Goal: Information Seeking & Learning: Learn about a topic

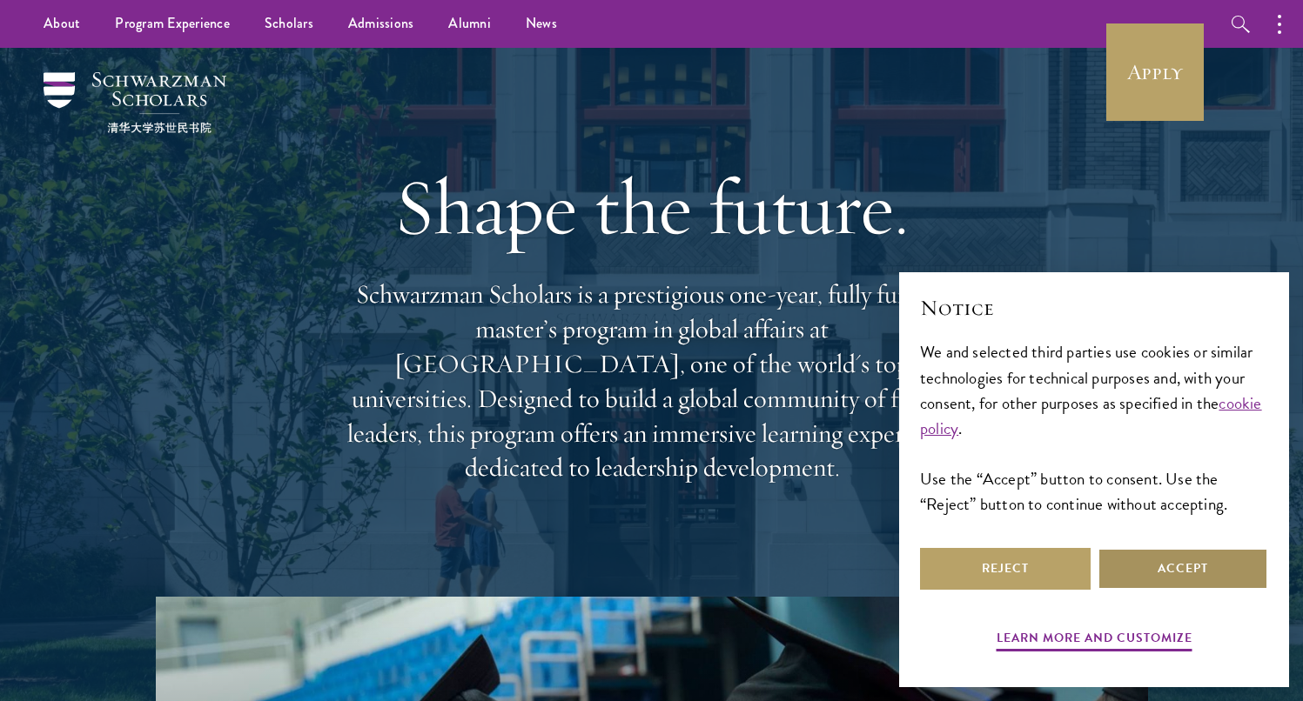
click at [1157, 554] on button "Accept" at bounding box center [1182, 569] width 171 height 42
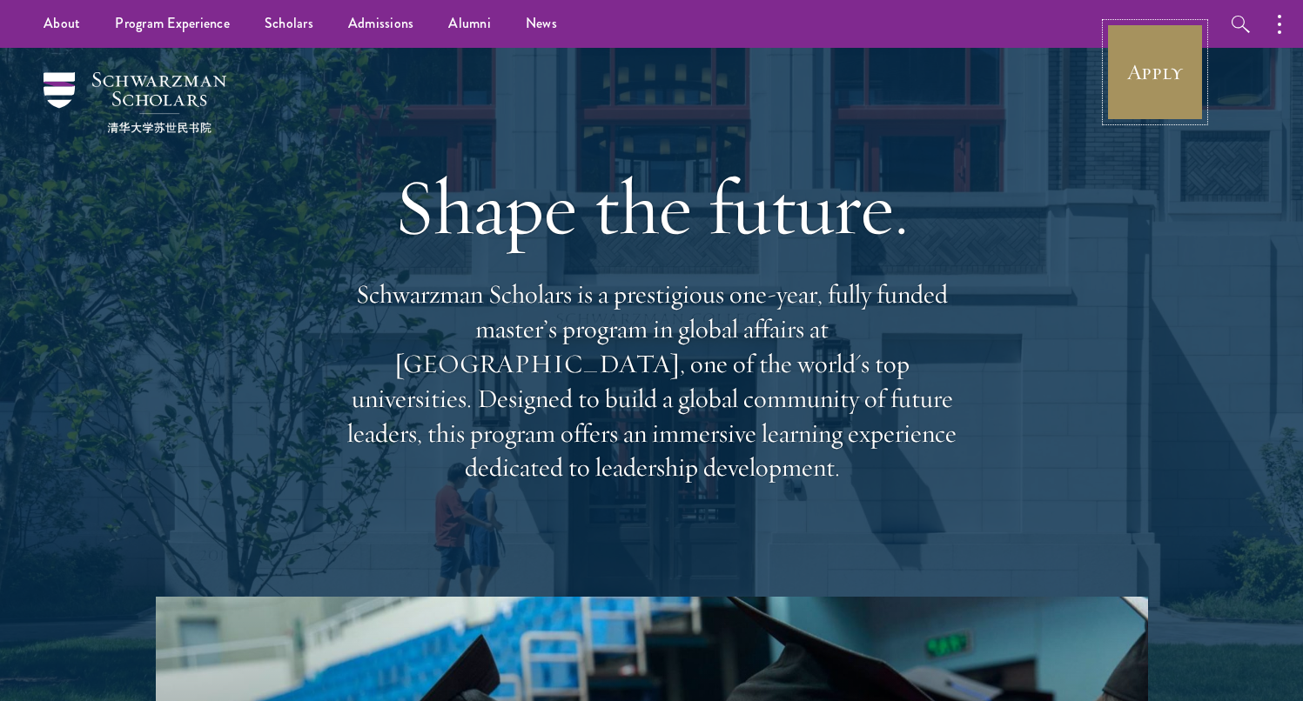
click at [1194, 66] on link "Apply" at bounding box center [1154, 71] width 97 height 97
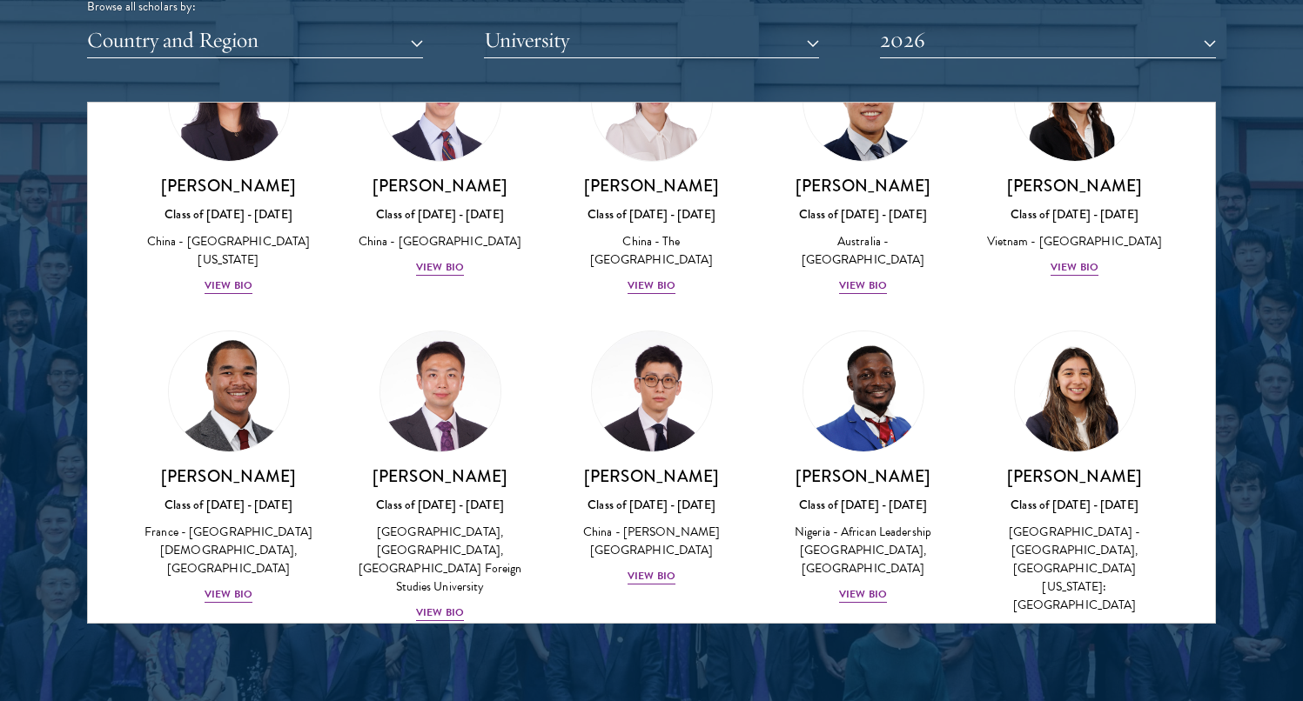
scroll to position [5179, 0]
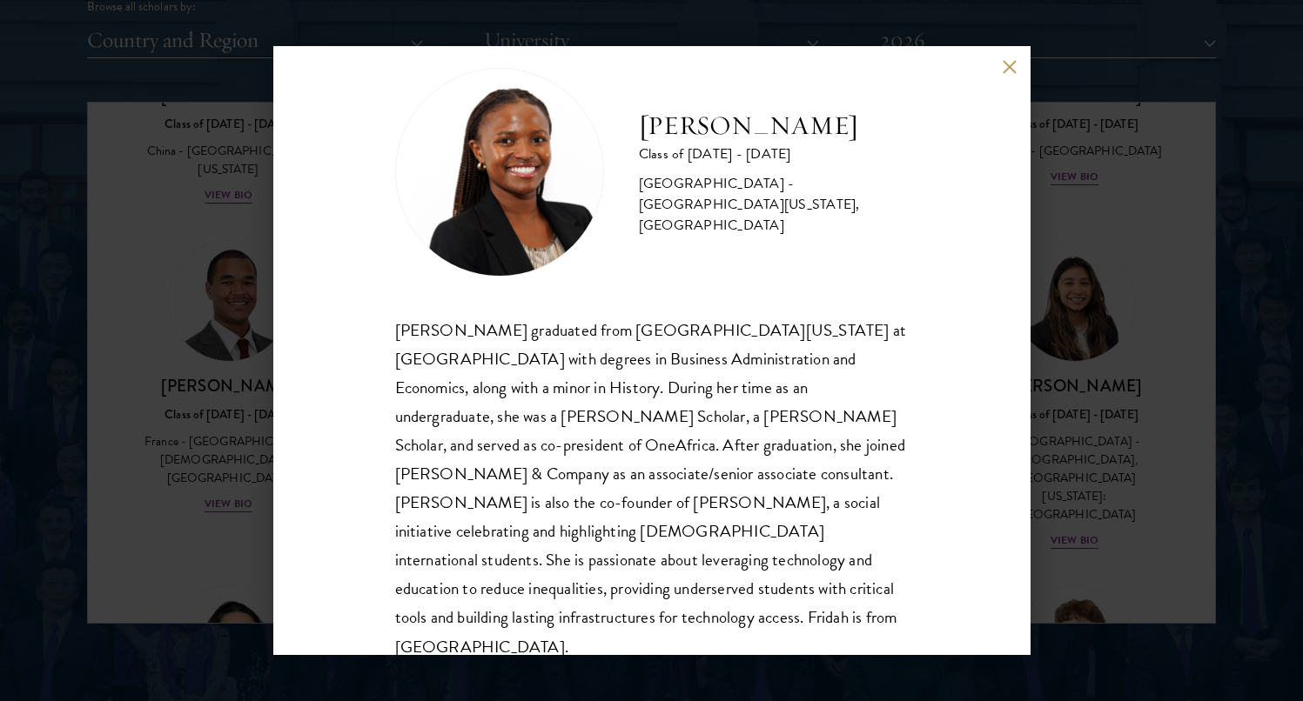
scroll to position [29, 0]
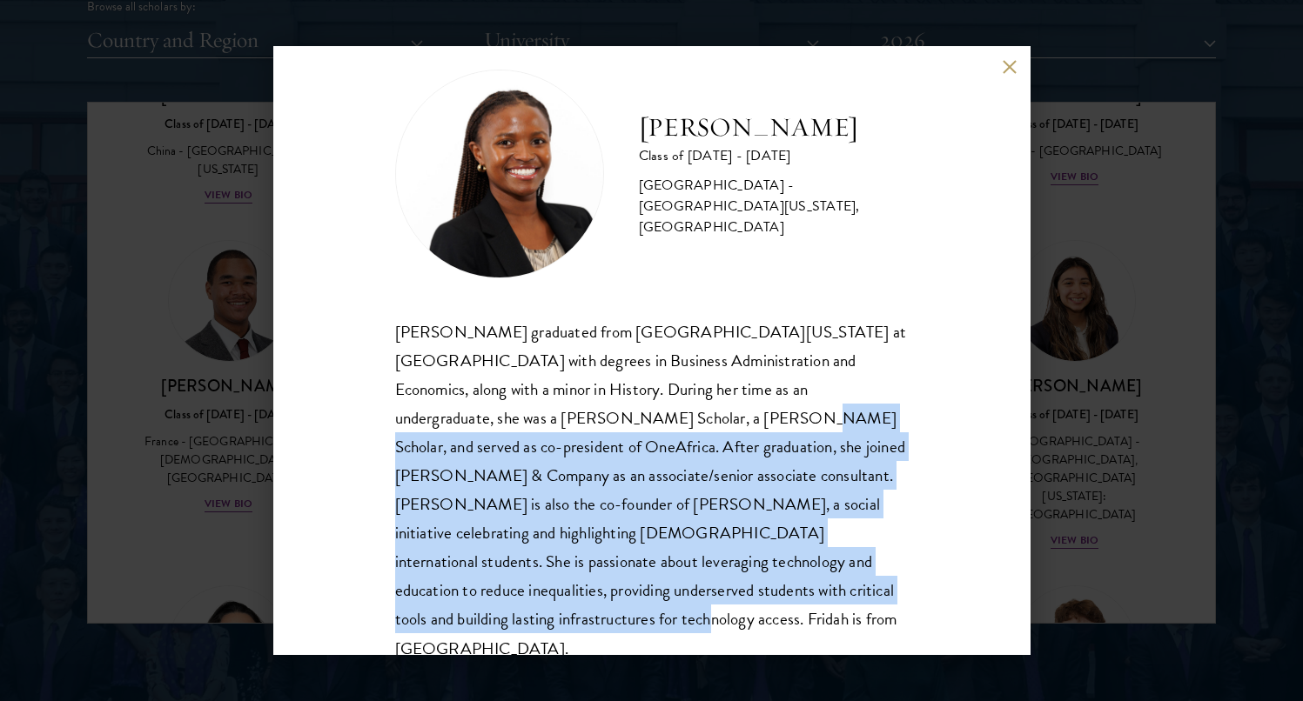
drag, startPoint x: 849, startPoint y: 599, endPoint x: 585, endPoint y: 427, distance: 314.5
click at [585, 427] on div "[PERSON_NAME] graduated from [GEOGRAPHIC_DATA][US_STATE] at [GEOGRAPHIC_DATA] w…" at bounding box center [651, 491] width 513 height 346
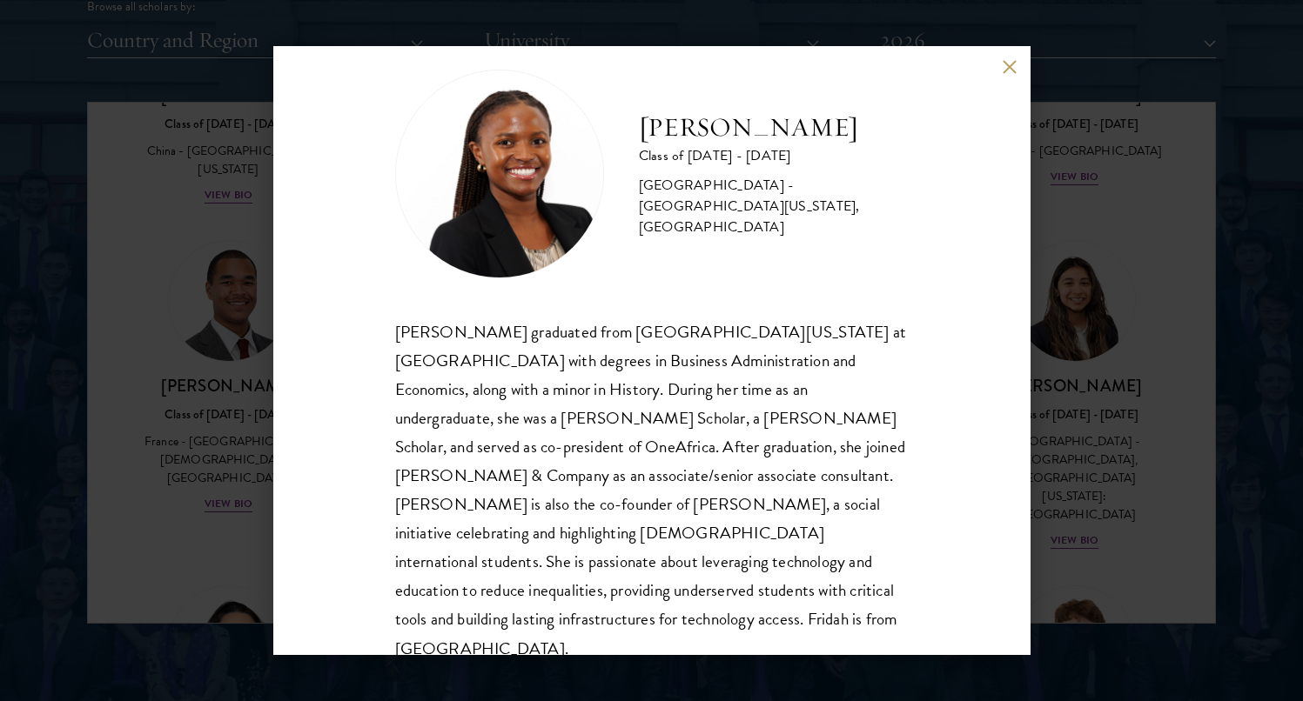
click at [997, 43] on div "[PERSON_NAME] Class of [DATE] - [DATE] [GEOGRAPHIC_DATA] - [GEOGRAPHIC_DATA][US…" at bounding box center [651, 350] width 1303 height 701
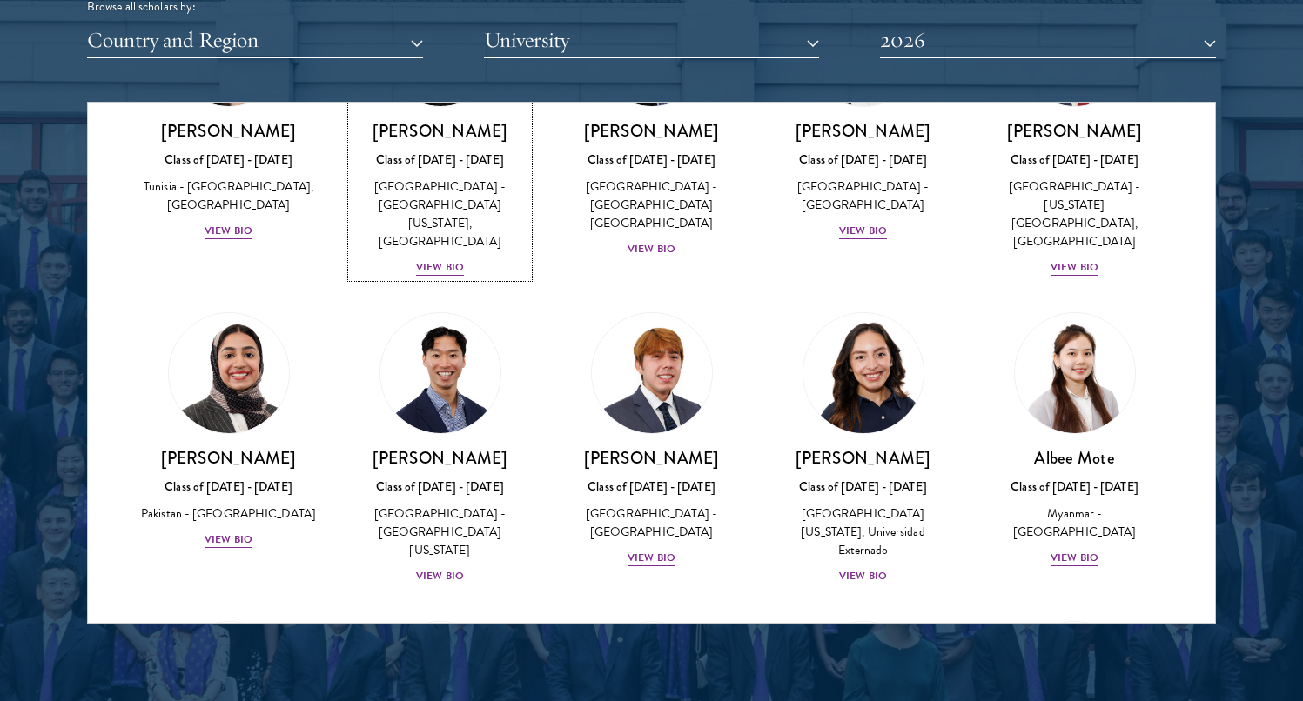
scroll to position [5785, 0]
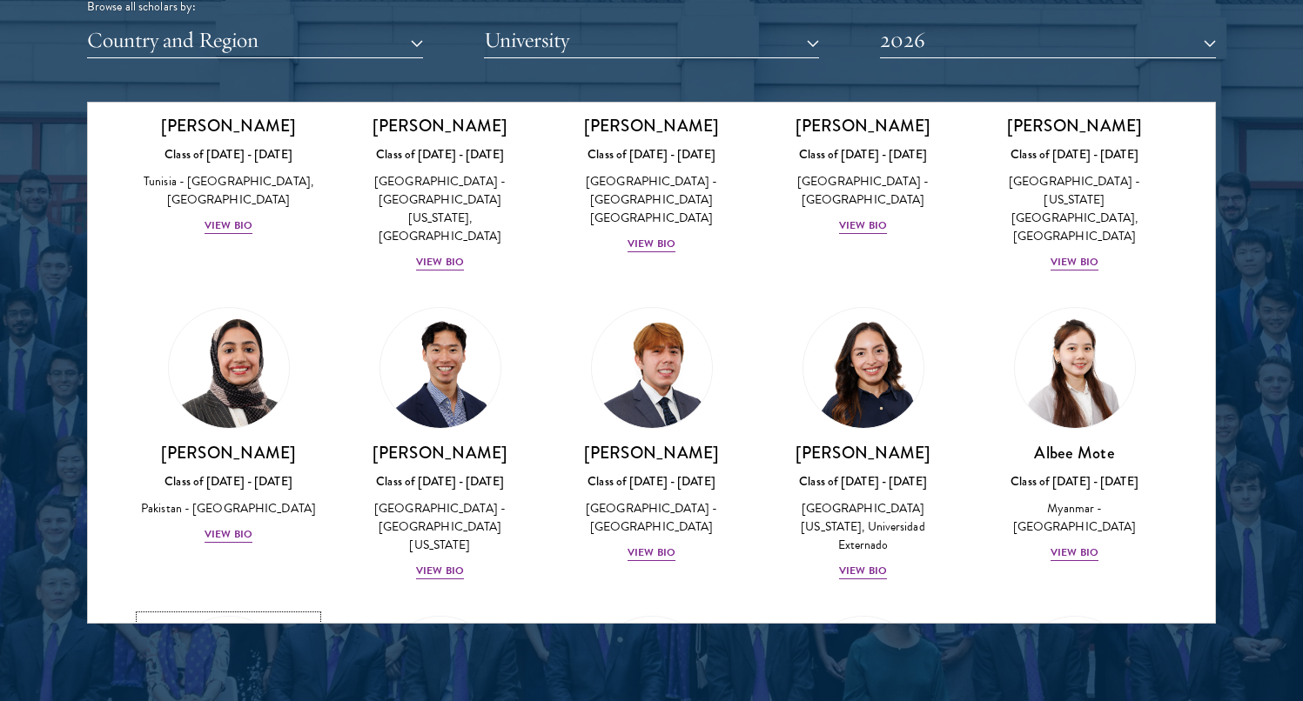
click at [265, 611] on img at bounding box center [229, 677] width 132 height 132
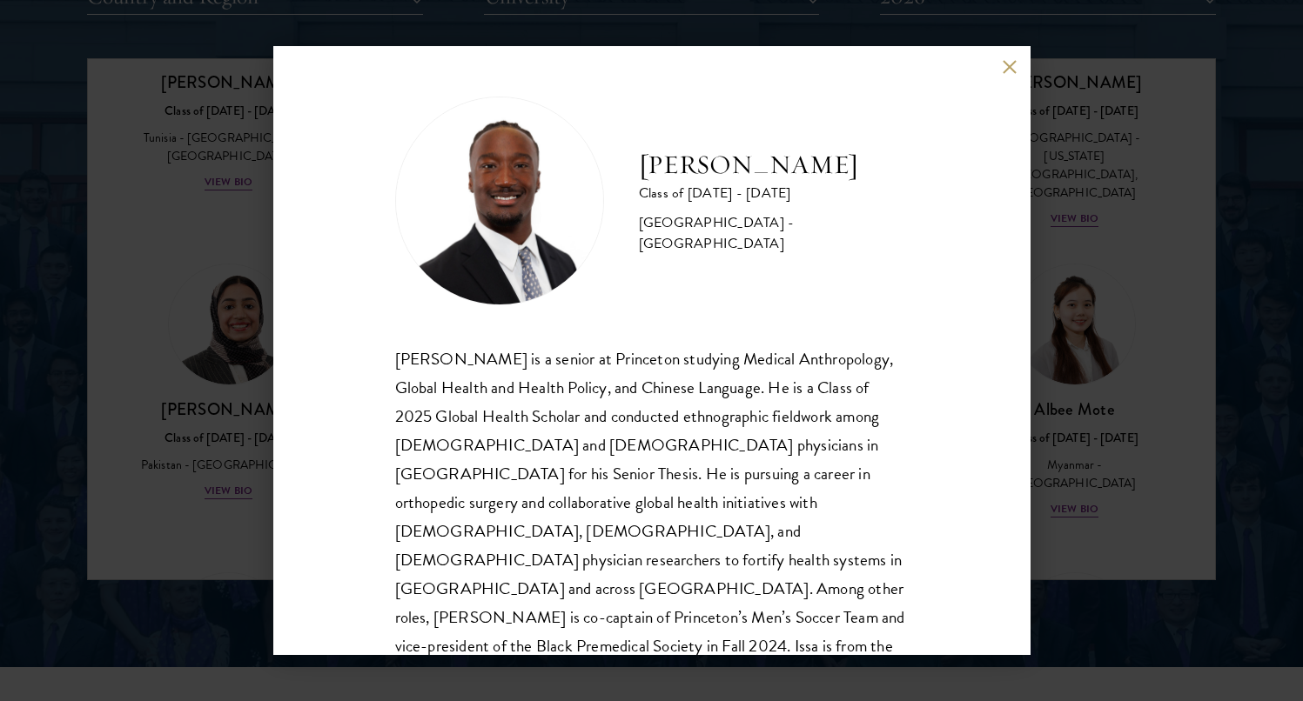
scroll to position [2260, 0]
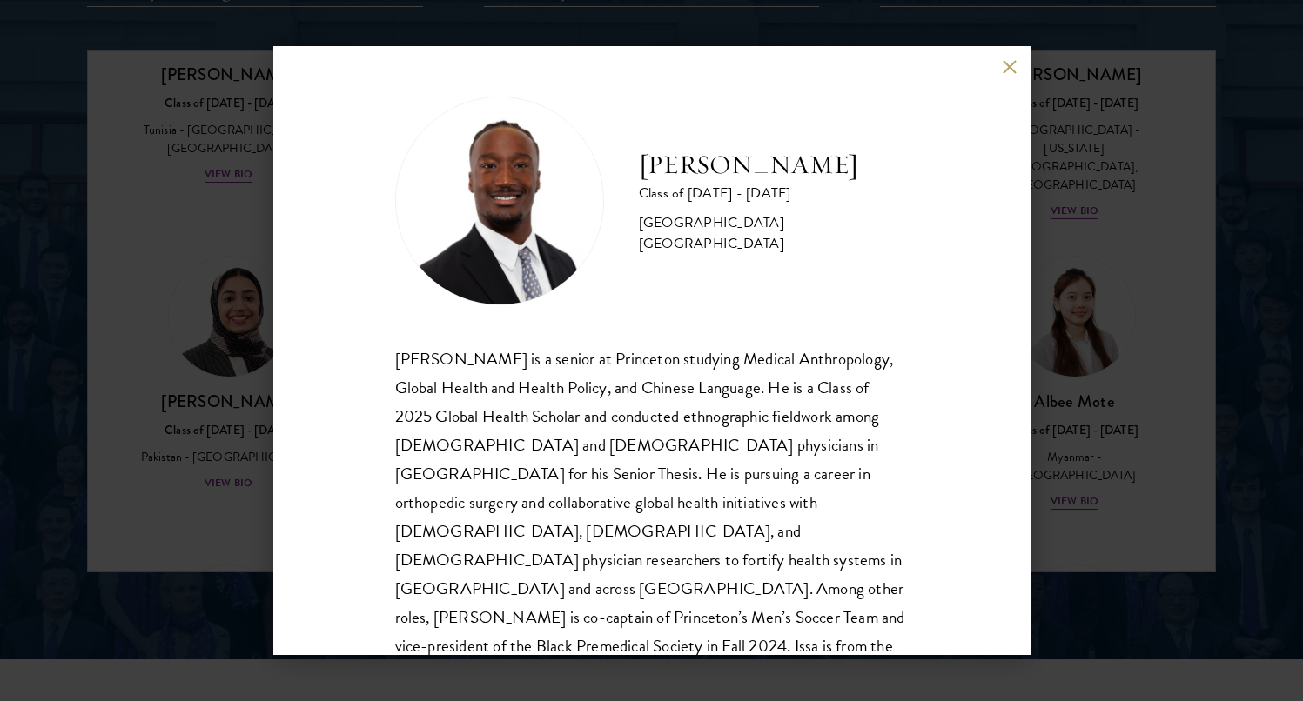
click at [1003, 68] on button at bounding box center [1010, 66] width 15 height 15
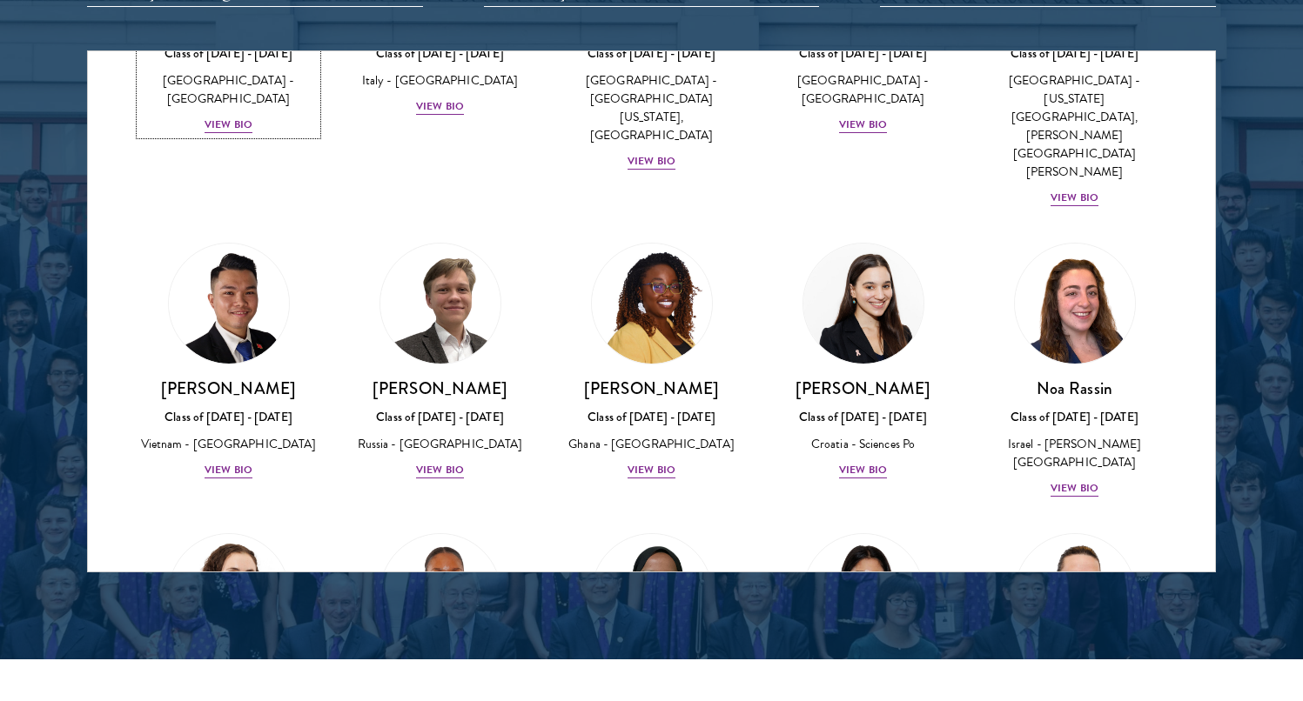
scroll to position [6574, 0]
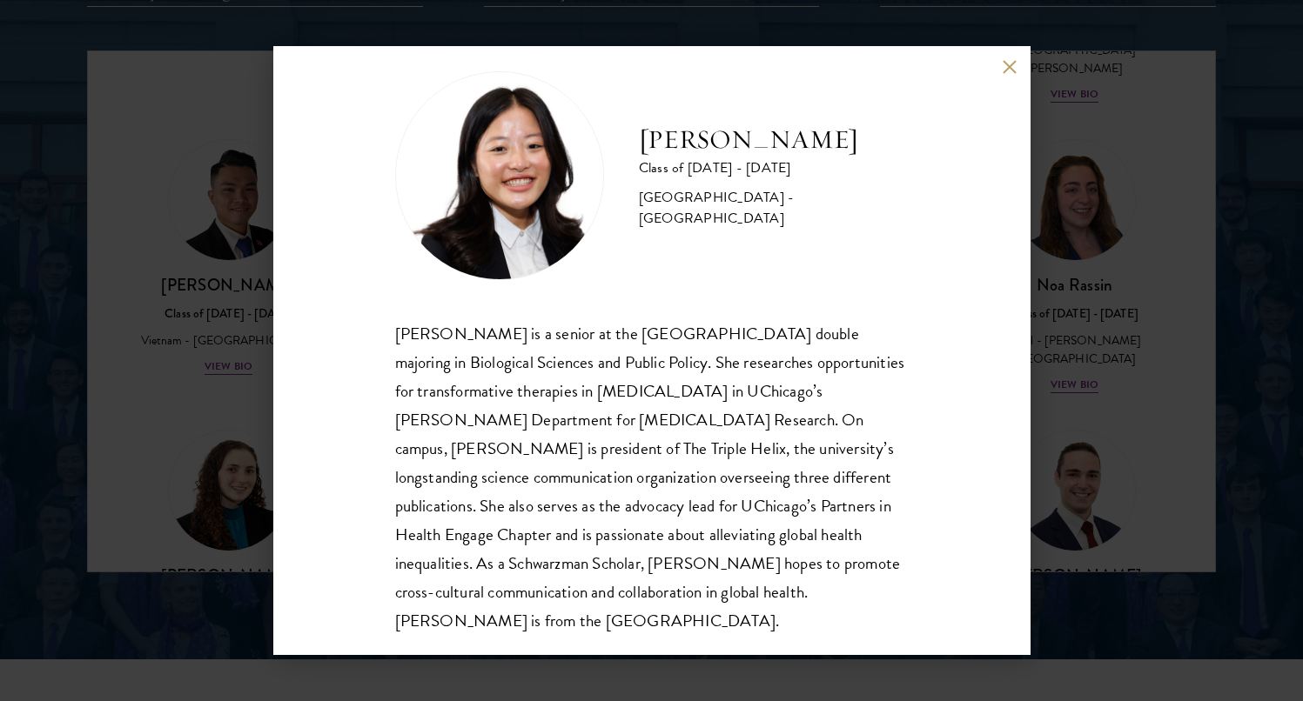
scroll to position [30, 0]
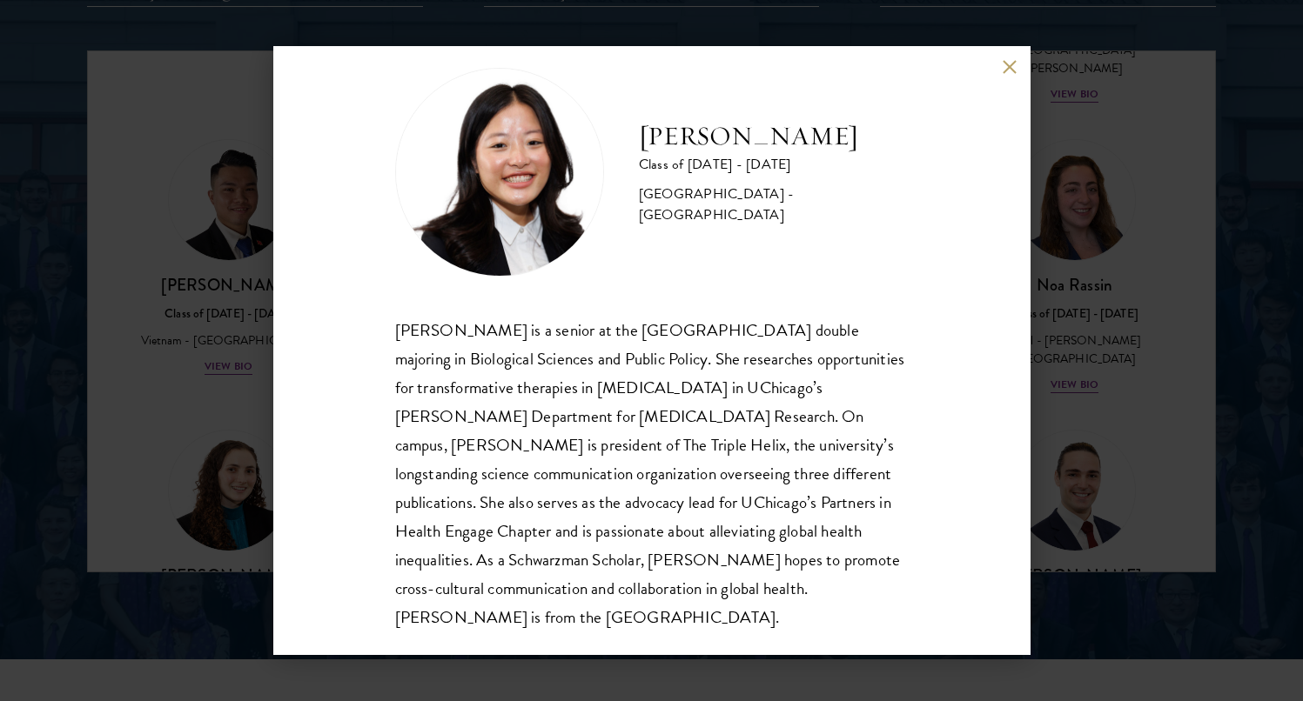
click at [1003, 74] on div "[PERSON_NAME] Class of [DATE] - [DATE] [GEOGRAPHIC_DATA] - [GEOGRAPHIC_DATA] [P…" at bounding box center [651, 350] width 757 height 609
click at [1025, 36] on div "[PERSON_NAME] Class of [DATE] - [DATE] [GEOGRAPHIC_DATA] - [GEOGRAPHIC_DATA] [P…" at bounding box center [651, 350] width 1303 height 701
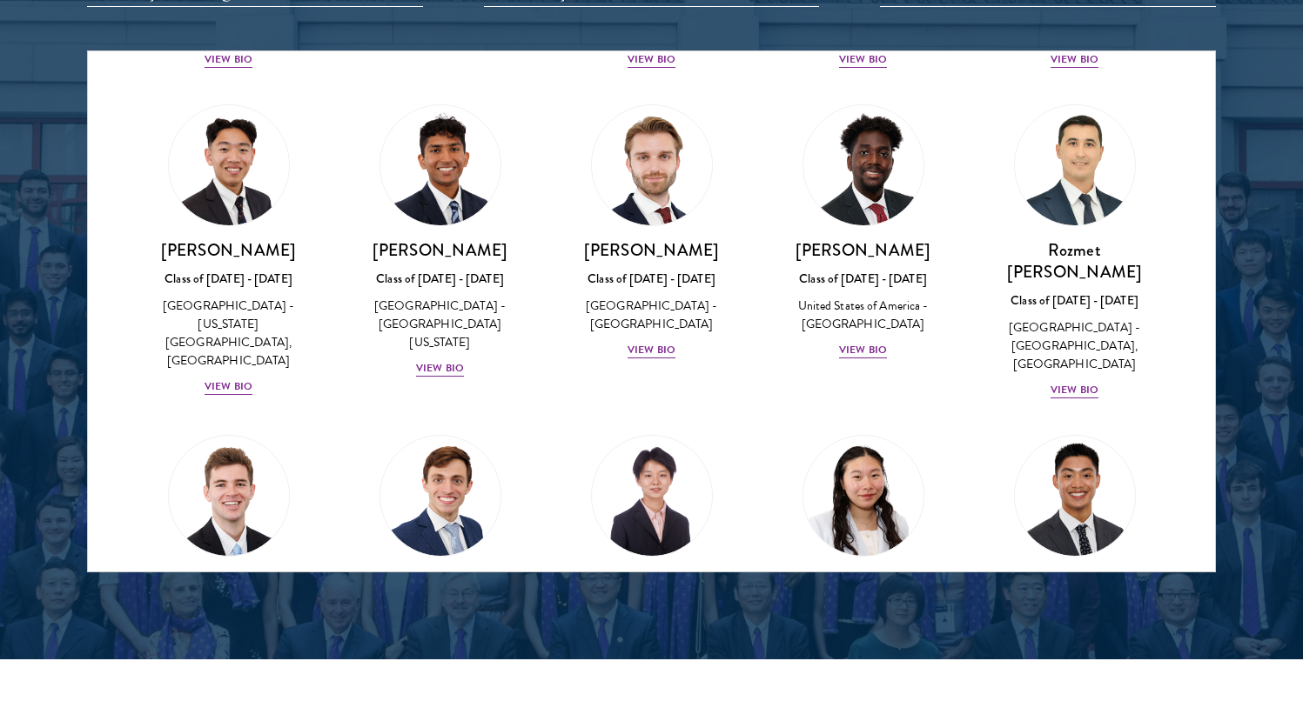
scroll to position [8443, 0]
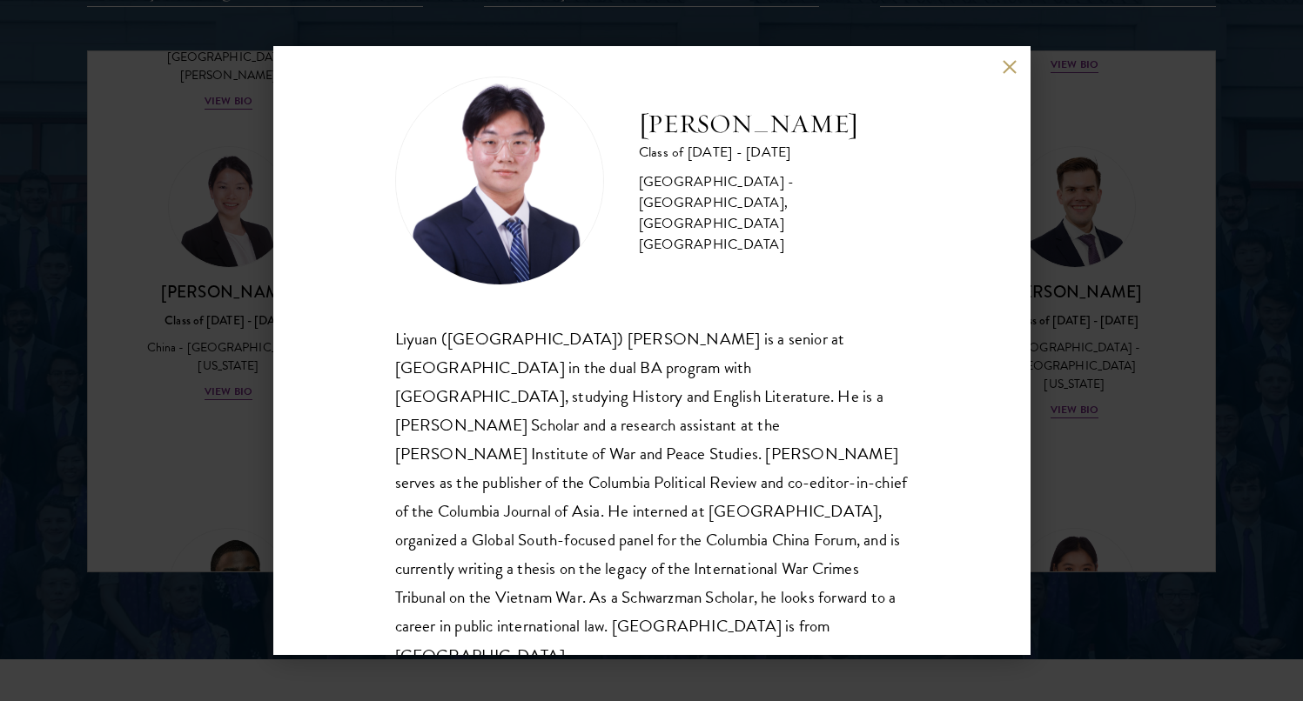
scroll to position [30, 0]
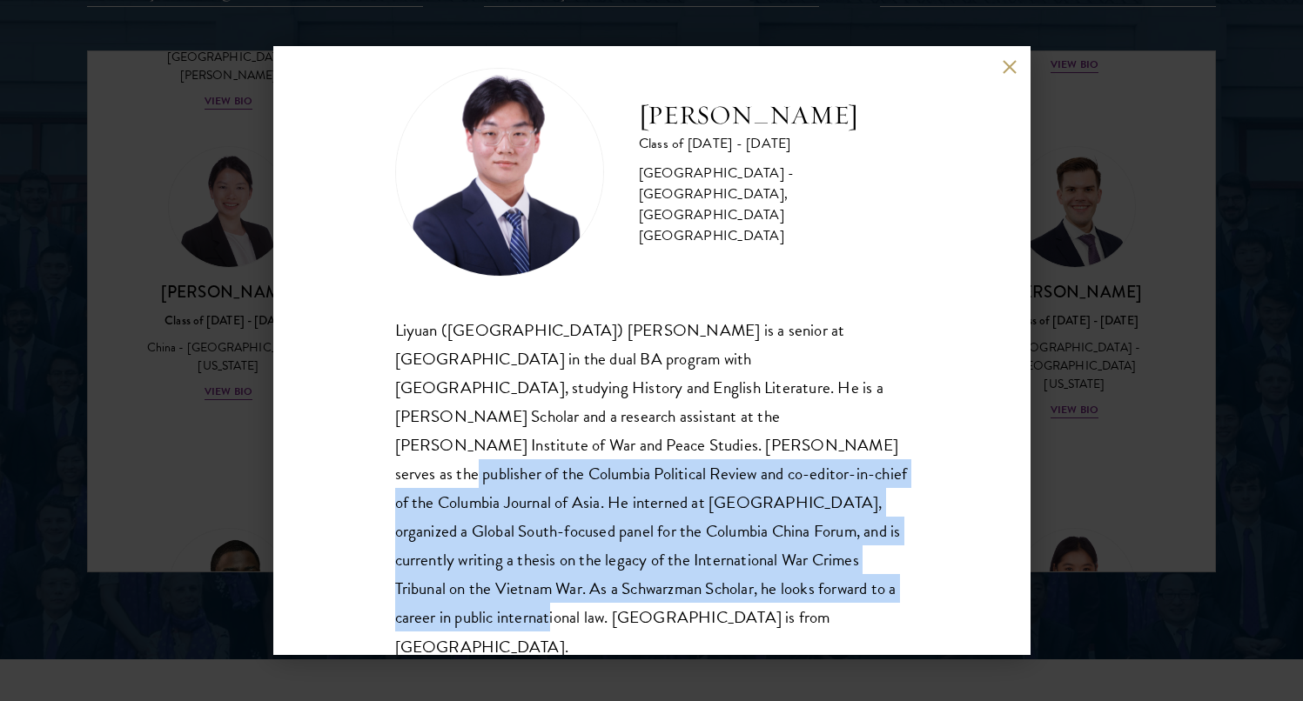
drag, startPoint x: 523, startPoint y: 592, endPoint x: 462, endPoint y: 430, distance: 173.0
click at [464, 430] on div "Liyuan ([GEOGRAPHIC_DATA]) [PERSON_NAME] is a senior at [GEOGRAPHIC_DATA] in th…" at bounding box center [651, 489] width 513 height 346
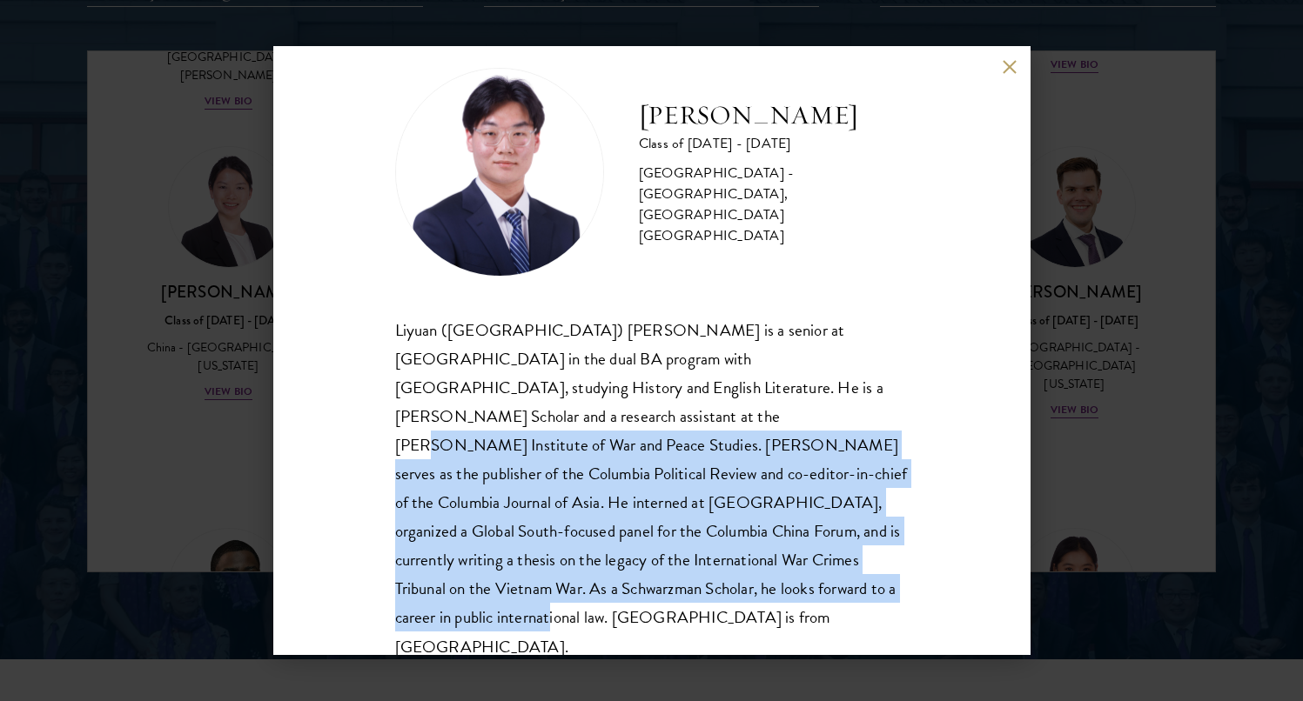
click at [462, 430] on div "Liyuan ([GEOGRAPHIC_DATA]) [PERSON_NAME] is a senior at [GEOGRAPHIC_DATA] in th…" at bounding box center [651, 489] width 513 height 346
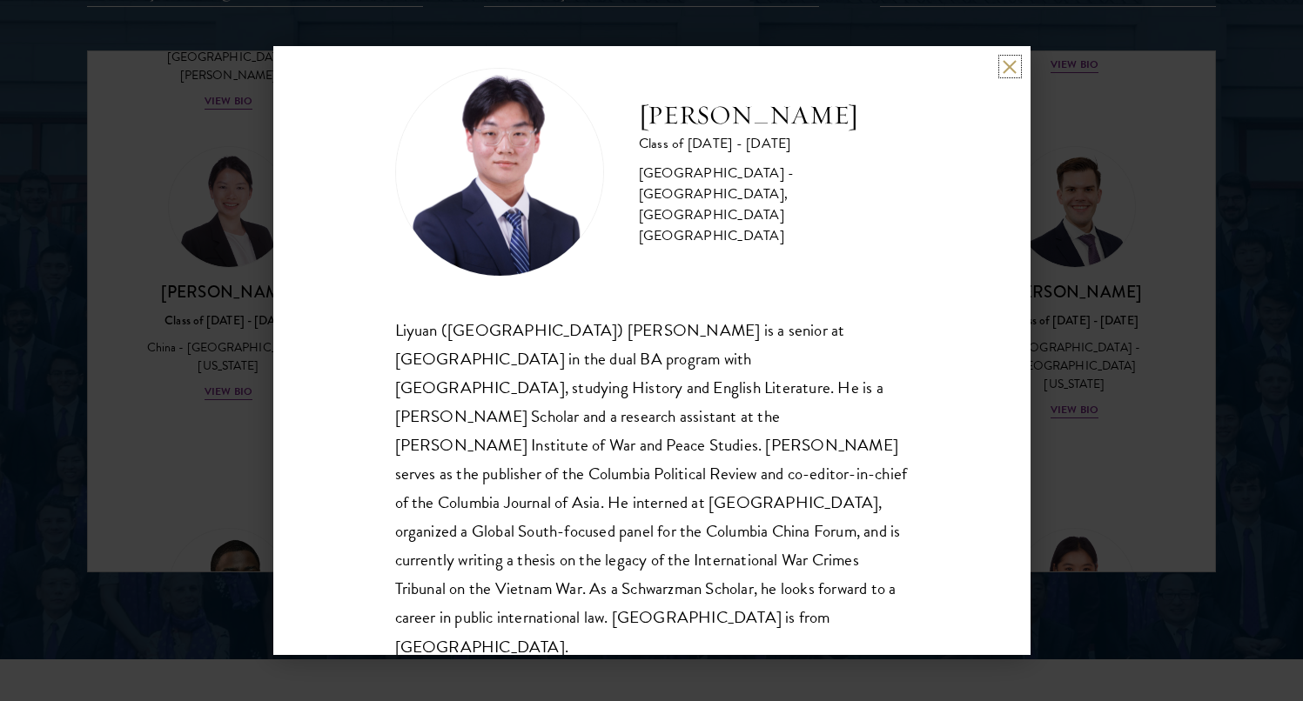
click at [1003, 60] on button at bounding box center [1010, 66] width 15 height 15
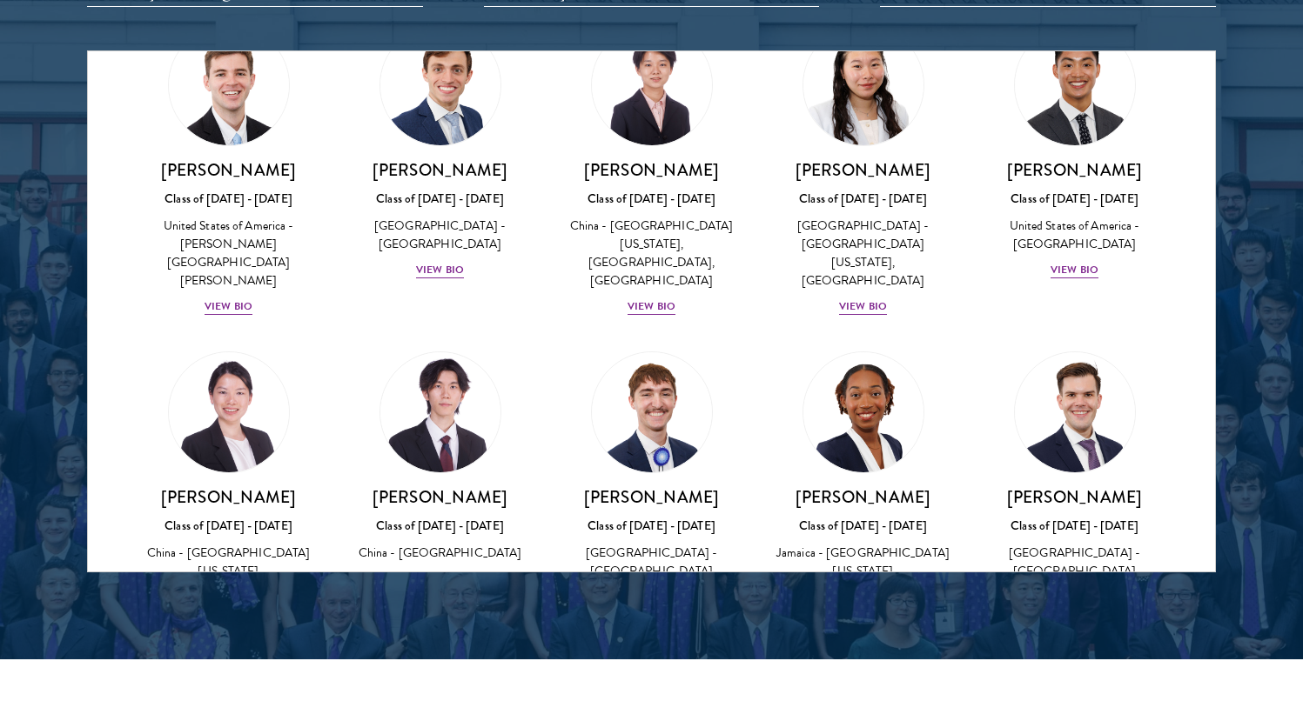
scroll to position [8209, 0]
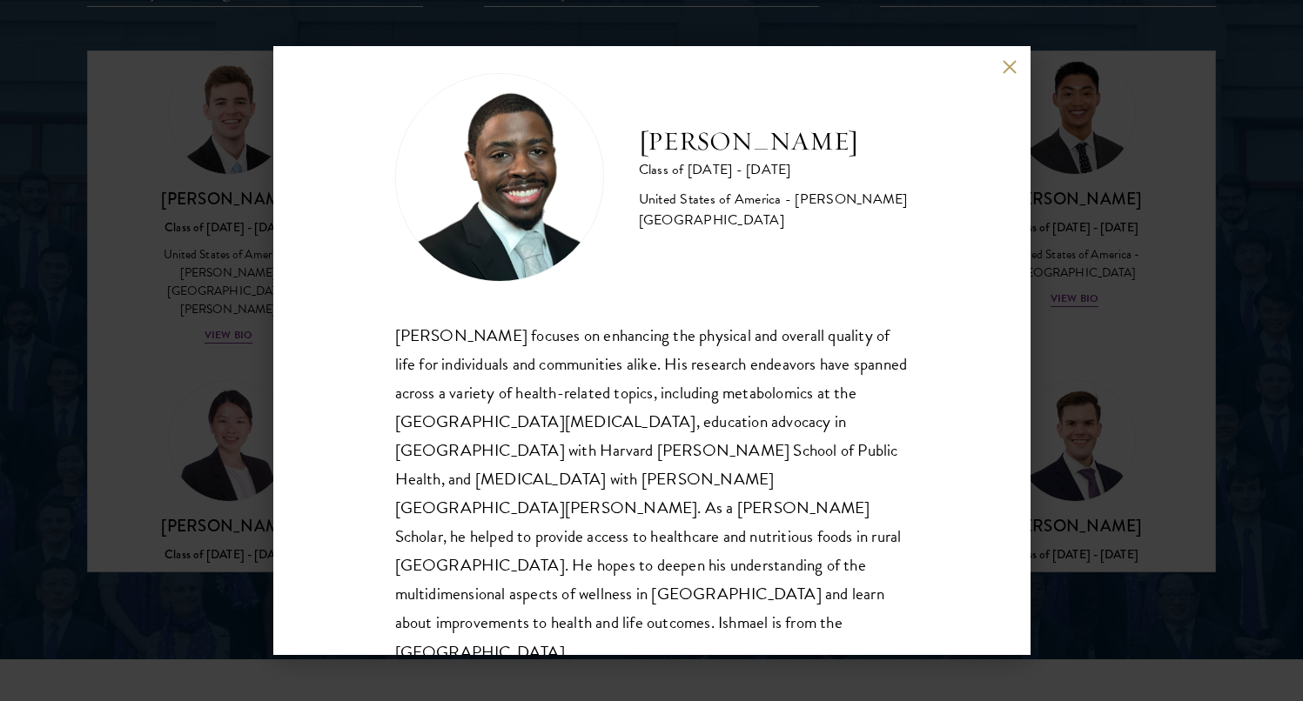
scroll to position [30, 0]
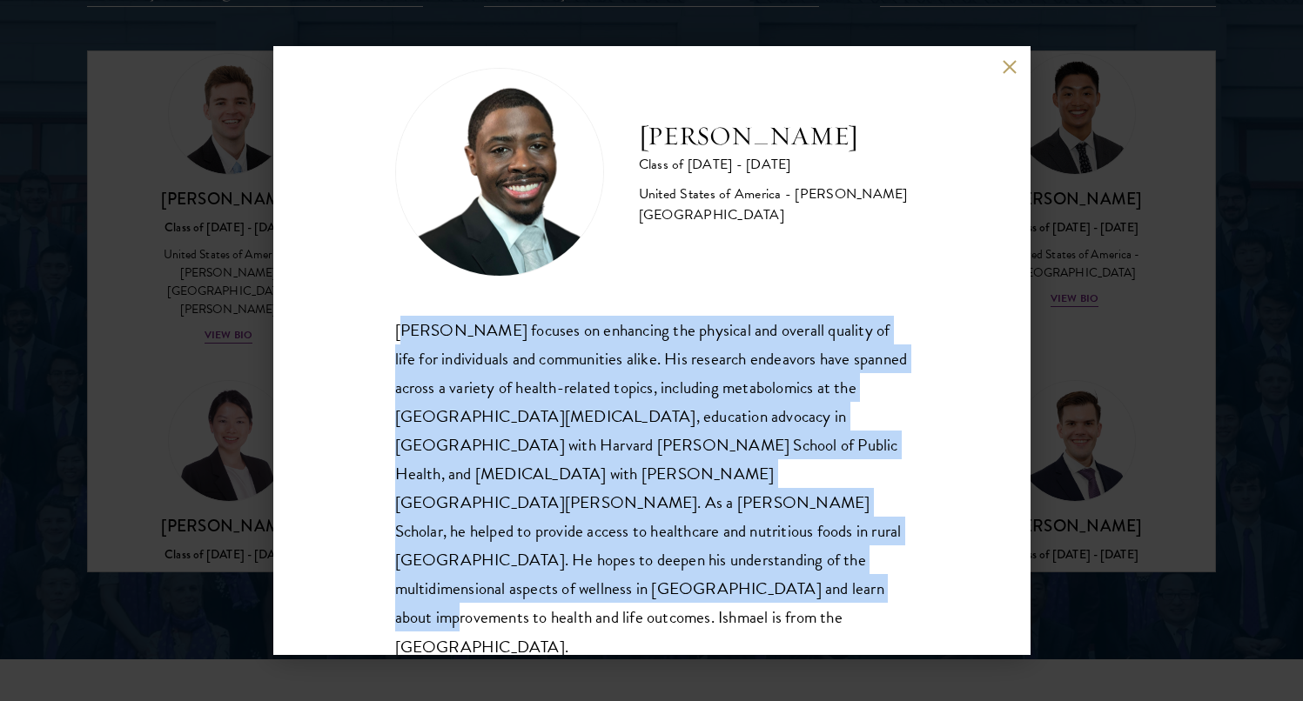
drag, startPoint x: 480, startPoint y: 595, endPoint x: 399, endPoint y: 318, distance: 288.9
click at [399, 318] on div "[PERSON_NAME] focuses on enhancing the physical and overall quality of life for…" at bounding box center [651, 489] width 513 height 346
drag, startPoint x: 399, startPoint y: 319, endPoint x: 435, endPoint y: 599, distance: 282.5
click at [435, 599] on div "[PERSON_NAME] focuses on enhancing the physical and overall quality of life for…" at bounding box center [651, 489] width 513 height 346
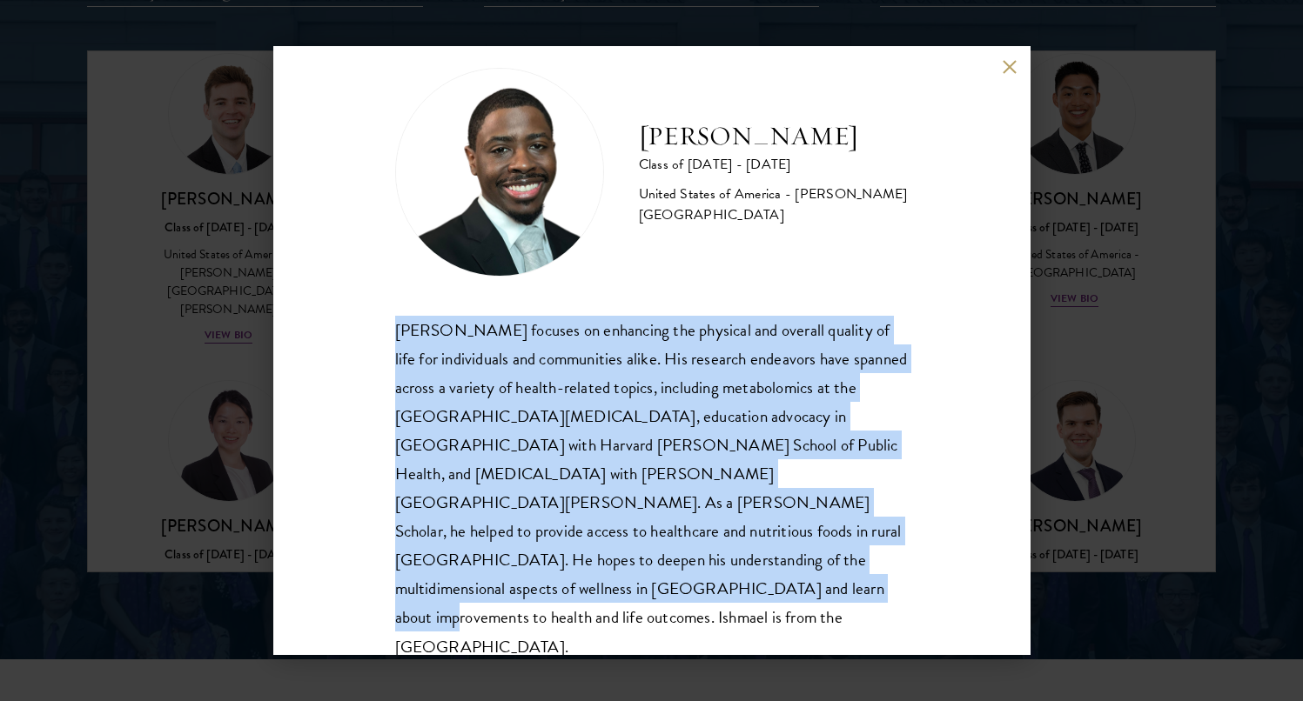
click at [435, 599] on div "[PERSON_NAME] focuses on enhancing the physical and overall quality of life for…" at bounding box center [651, 489] width 513 height 346
drag, startPoint x: 435, startPoint y: 598, endPoint x: 380, endPoint y: 294, distance: 308.6
click at [380, 294] on div "[PERSON_NAME] Class of [DATE] - [DATE] [GEOGRAPHIC_DATA] - [PERSON_NAME][GEOGRA…" at bounding box center [651, 350] width 757 height 609
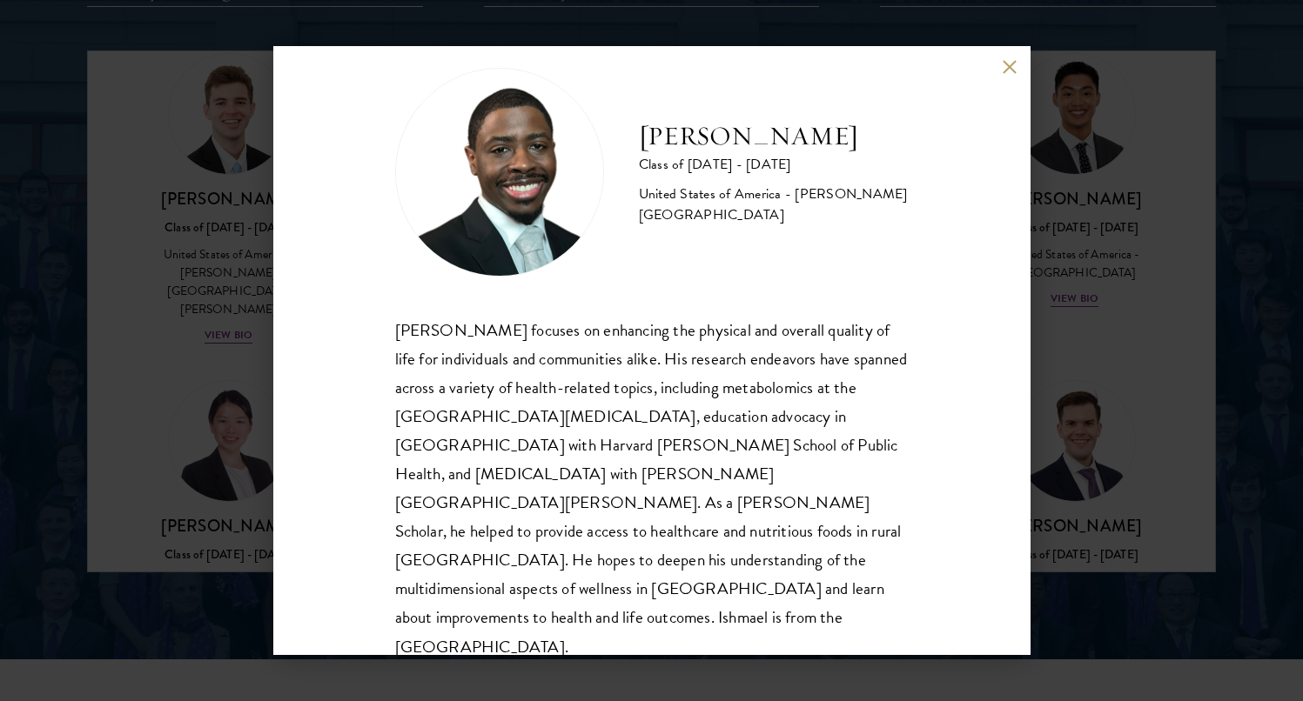
click at [999, 73] on div "[PERSON_NAME] Class of [DATE] - [DATE] [GEOGRAPHIC_DATA] - [PERSON_NAME][GEOGRA…" at bounding box center [651, 350] width 757 height 609
click at [1001, 69] on div "[PERSON_NAME] Class of [DATE] - [DATE] [GEOGRAPHIC_DATA] - [PERSON_NAME][GEOGRA…" at bounding box center [651, 350] width 757 height 609
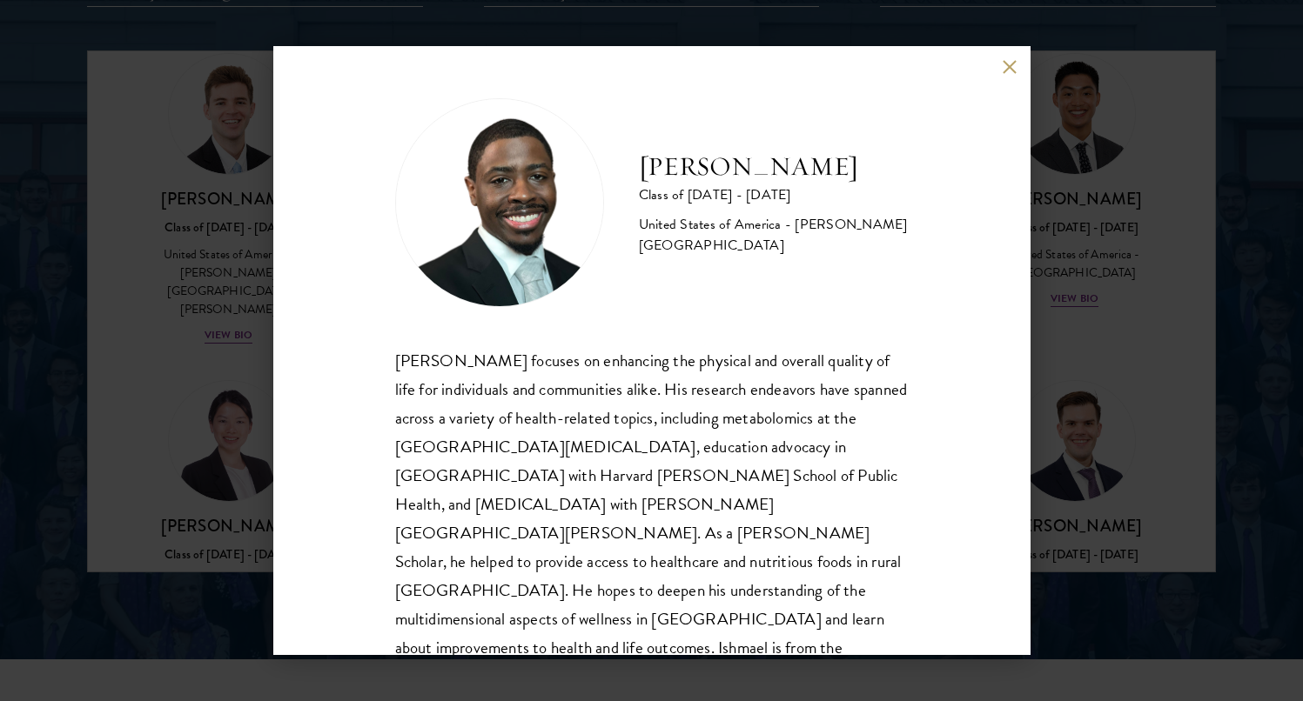
scroll to position [0, 0]
click at [1016, 58] on div "[PERSON_NAME] Class of [DATE] - [DATE] [GEOGRAPHIC_DATA] - [PERSON_NAME][GEOGRA…" at bounding box center [651, 350] width 757 height 609
click at [1016, 65] on button at bounding box center [1010, 66] width 15 height 15
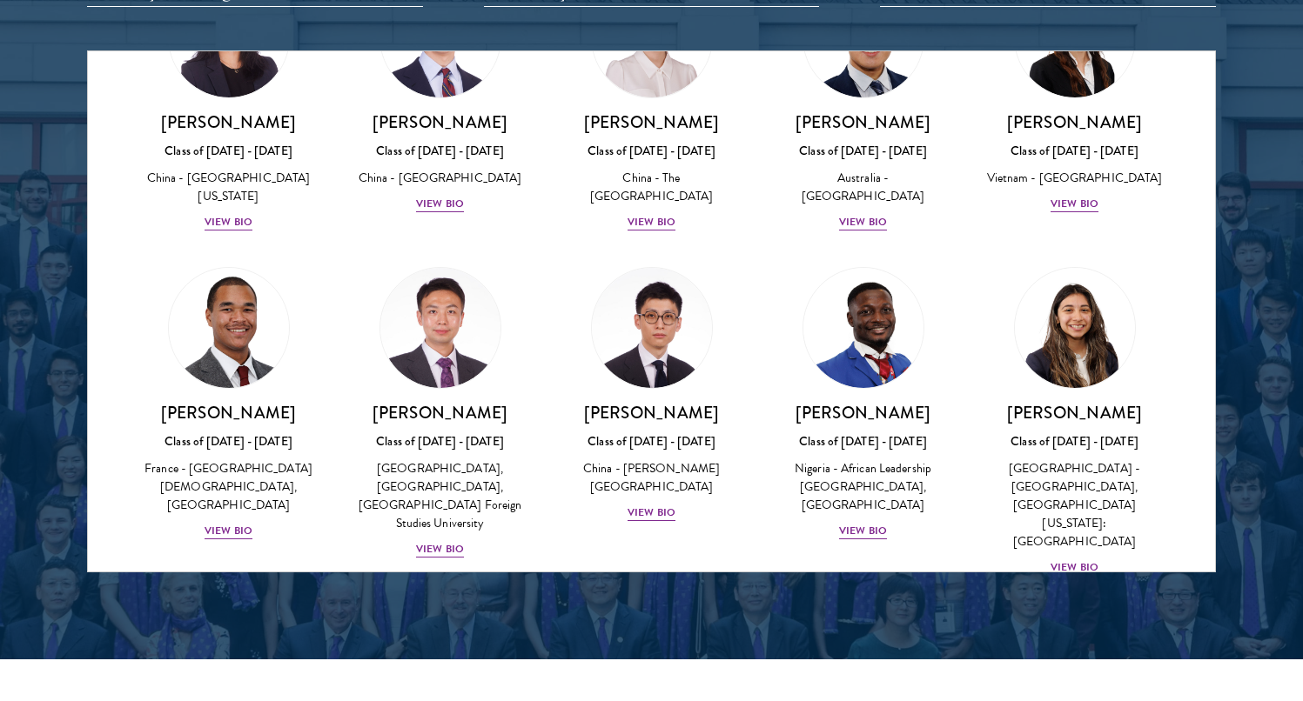
scroll to position [5117, 0]
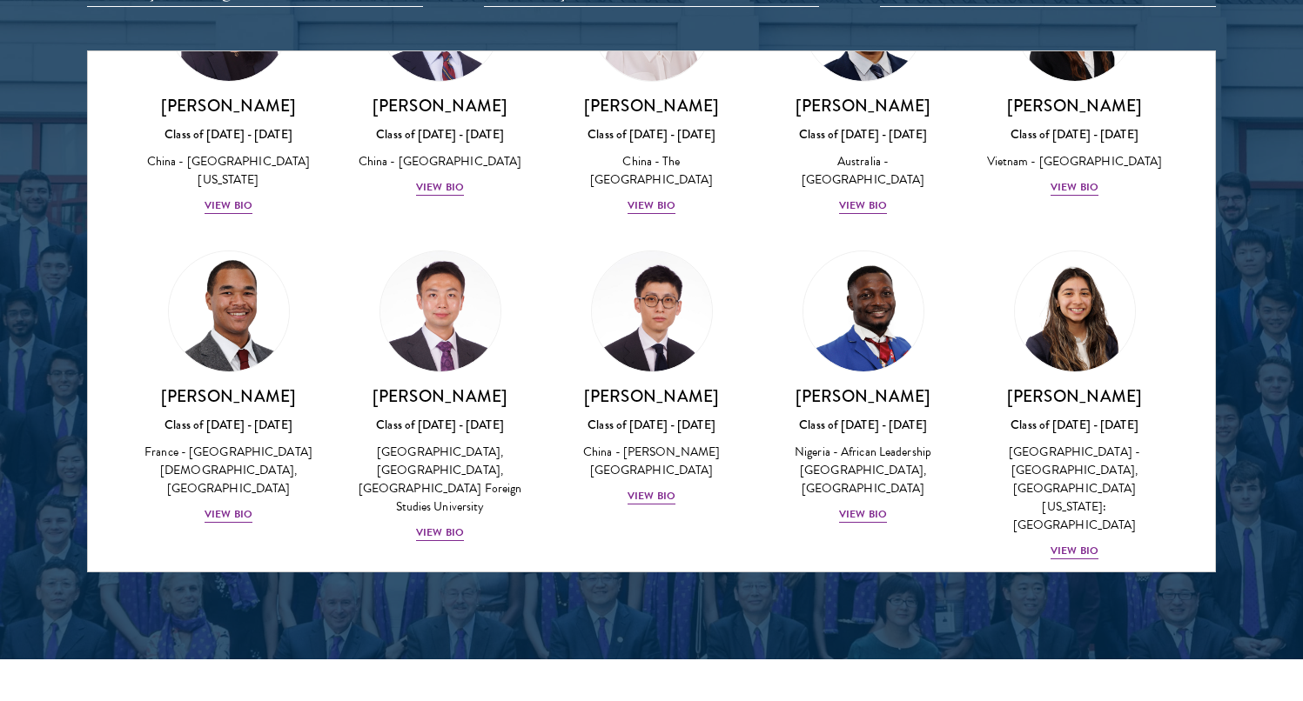
click at [227, 591] on img at bounding box center [229, 657] width 132 height 132
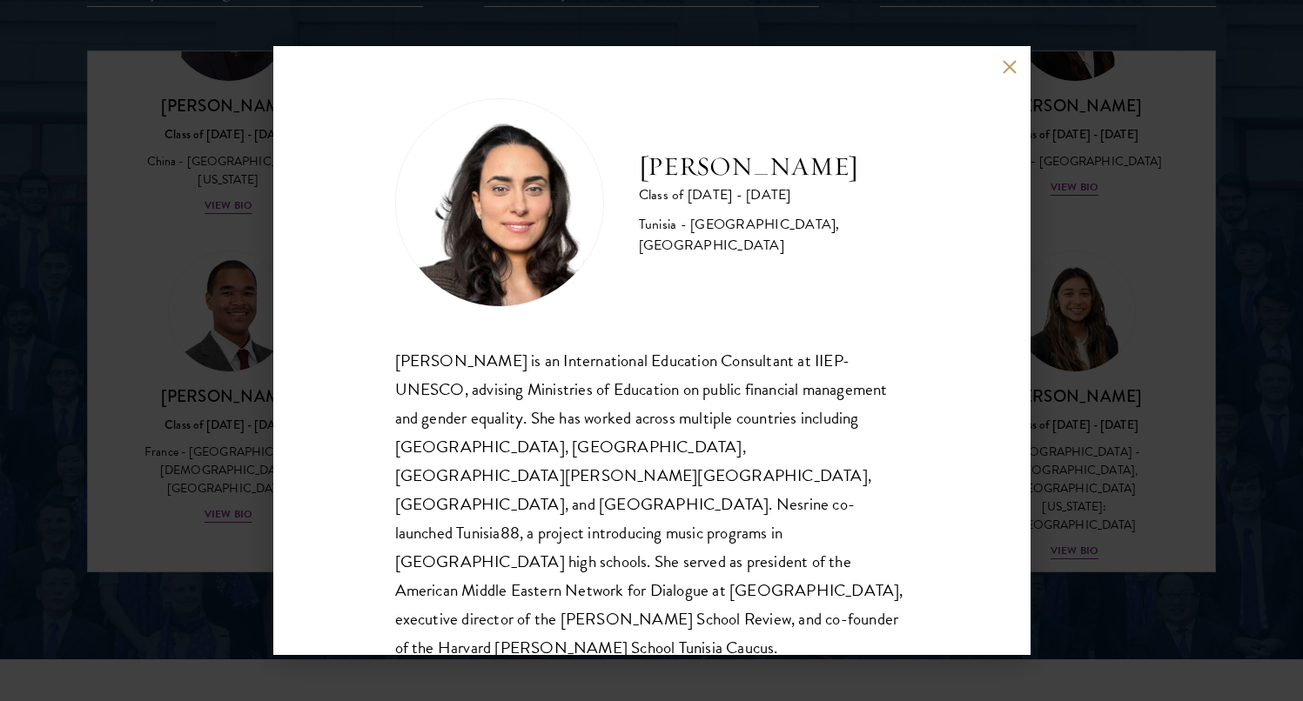
scroll to position [43, 0]
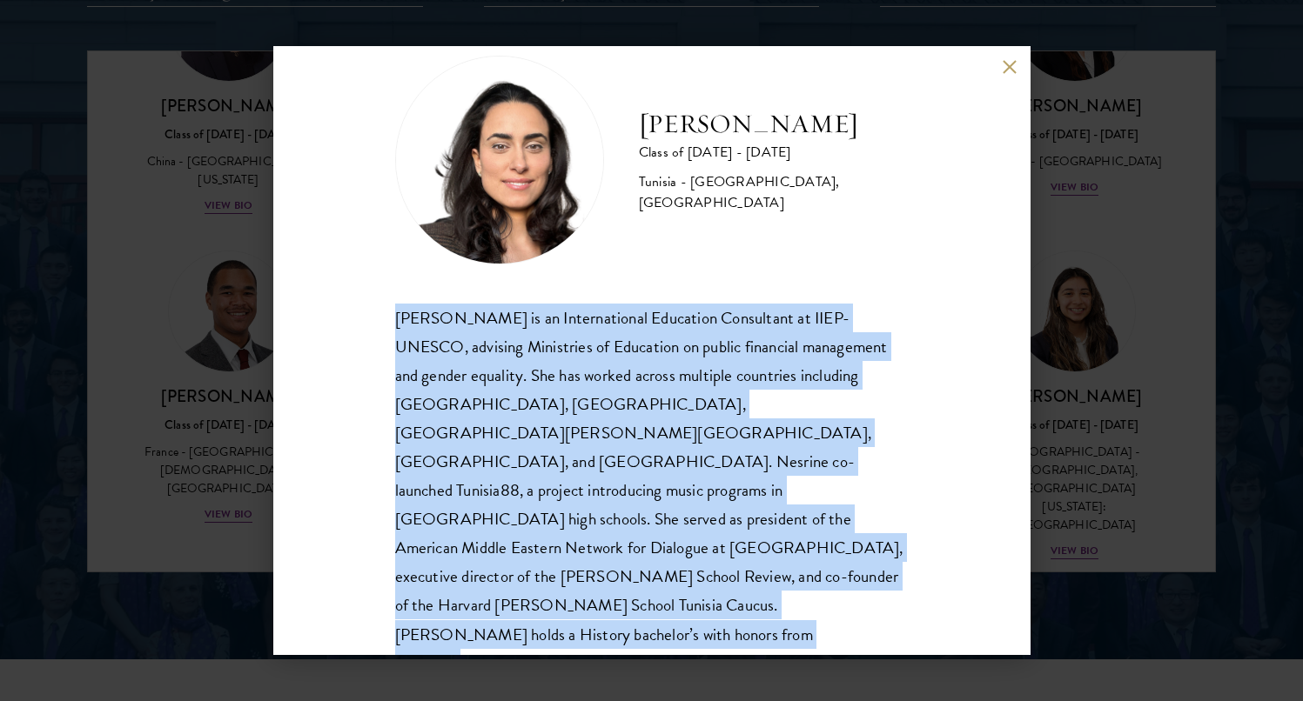
drag, startPoint x: 587, startPoint y: 623, endPoint x: 387, endPoint y: 315, distance: 367.4
click at [387, 315] on div "[PERSON_NAME] Class of [DATE] - [DATE] [GEOGRAPHIC_DATA] - [GEOGRAPHIC_DATA], […" at bounding box center [651, 350] width 757 height 609
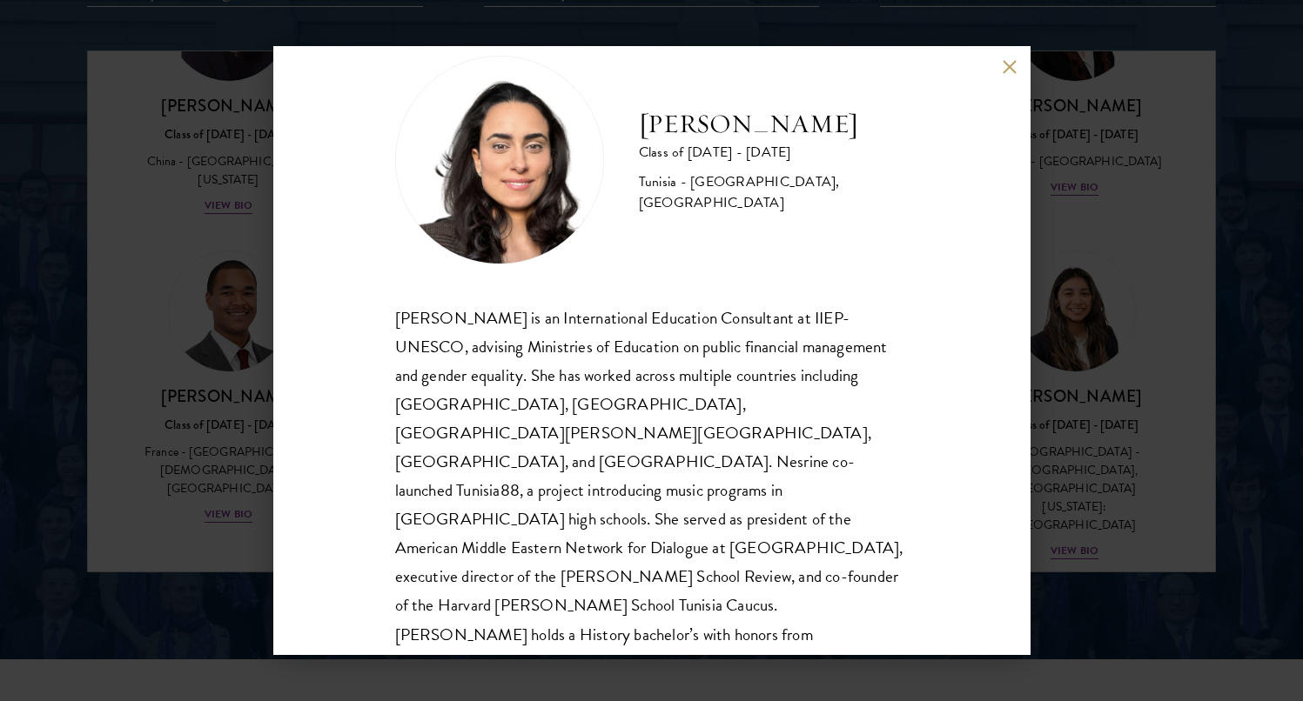
click at [401, 317] on div "[PERSON_NAME] is an International Education Consultant at IIEP-UNESCO, advising…" at bounding box center [651, 520] width 513 height 432
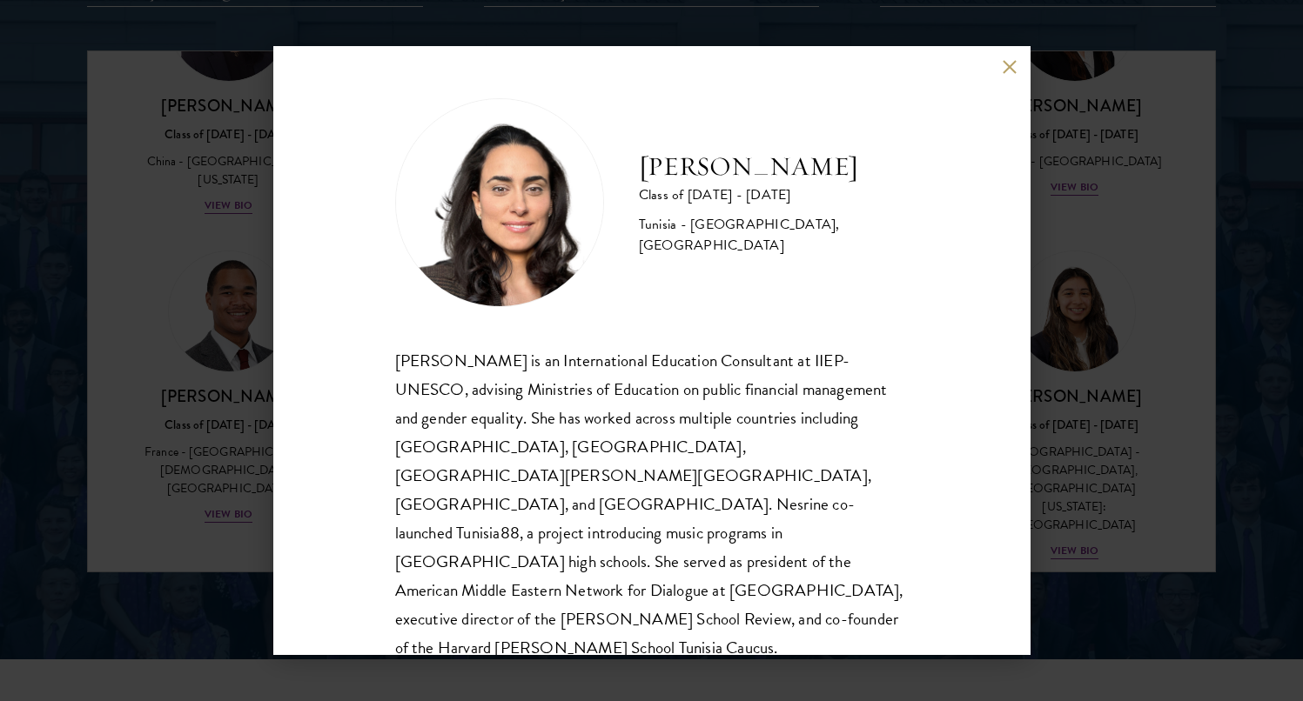
scroll to position [0, 0]
click at [1013, 59] on button at bounding box center [1010, 66] width 15 height 15
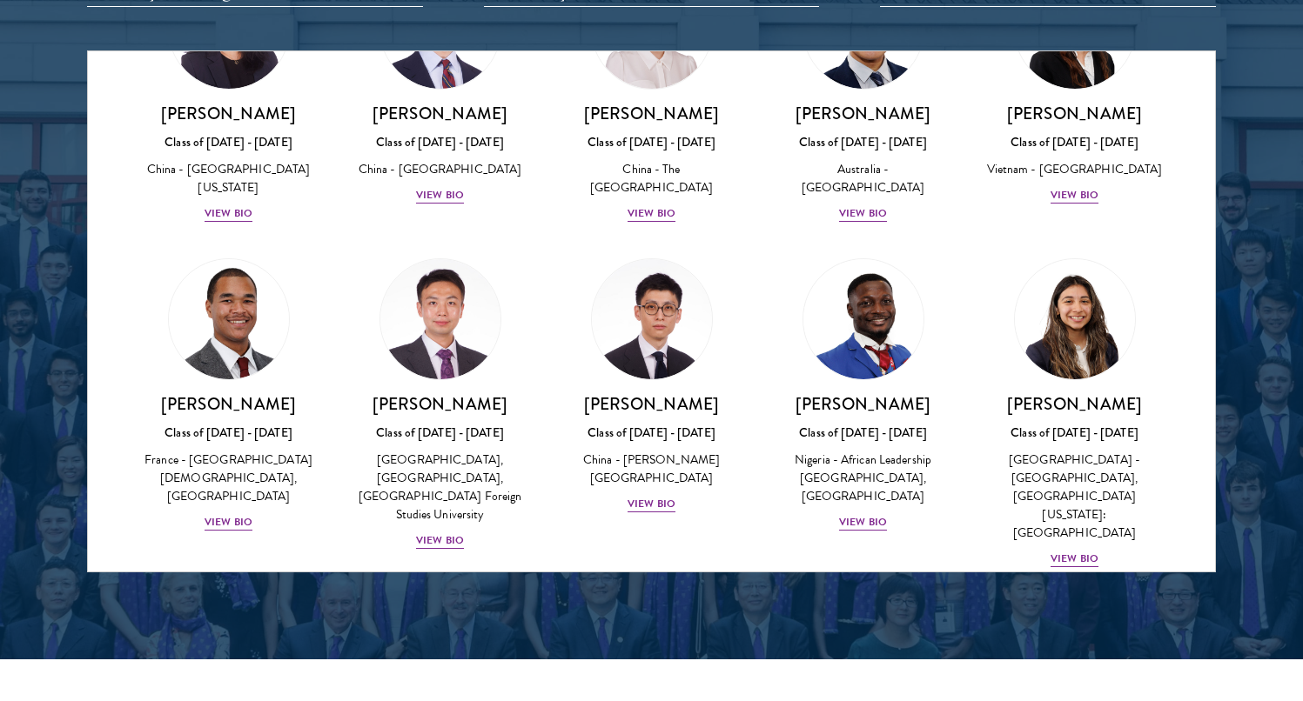
scroll to position [5107, 0]
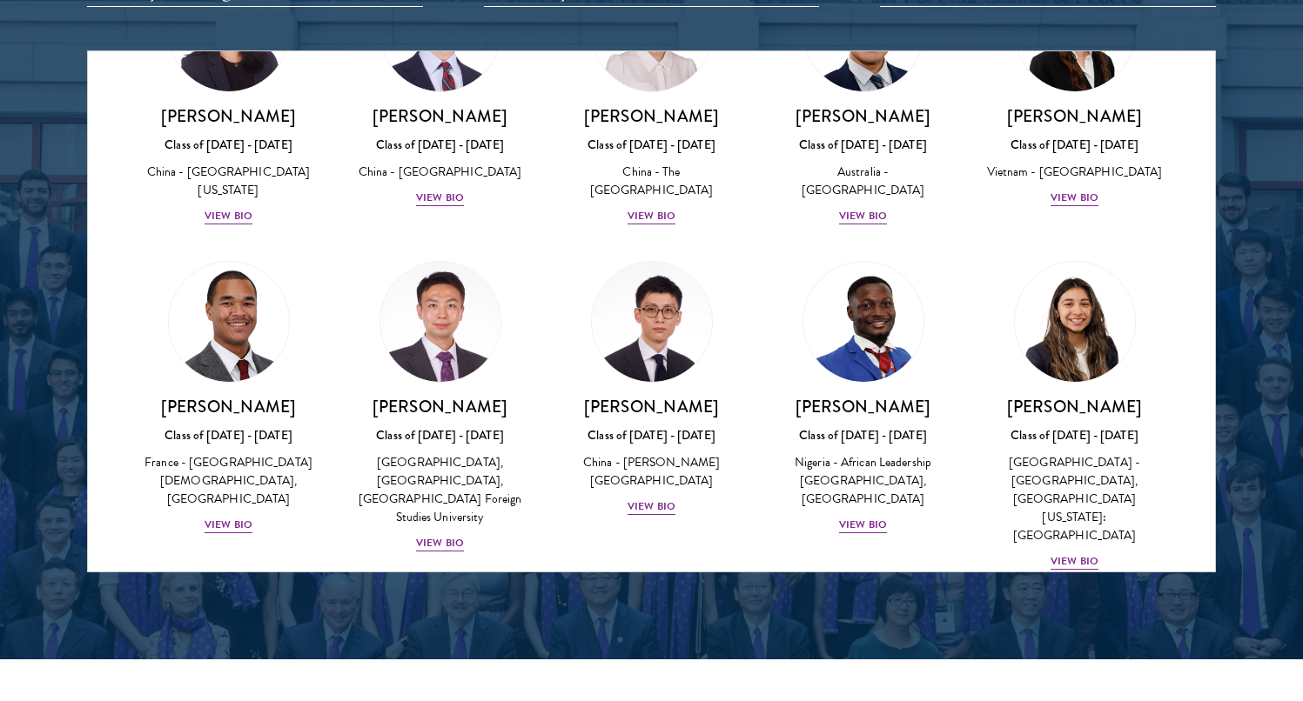
click at [1050, 601] on img at bounding box center [1075, 667] width 132 height 132
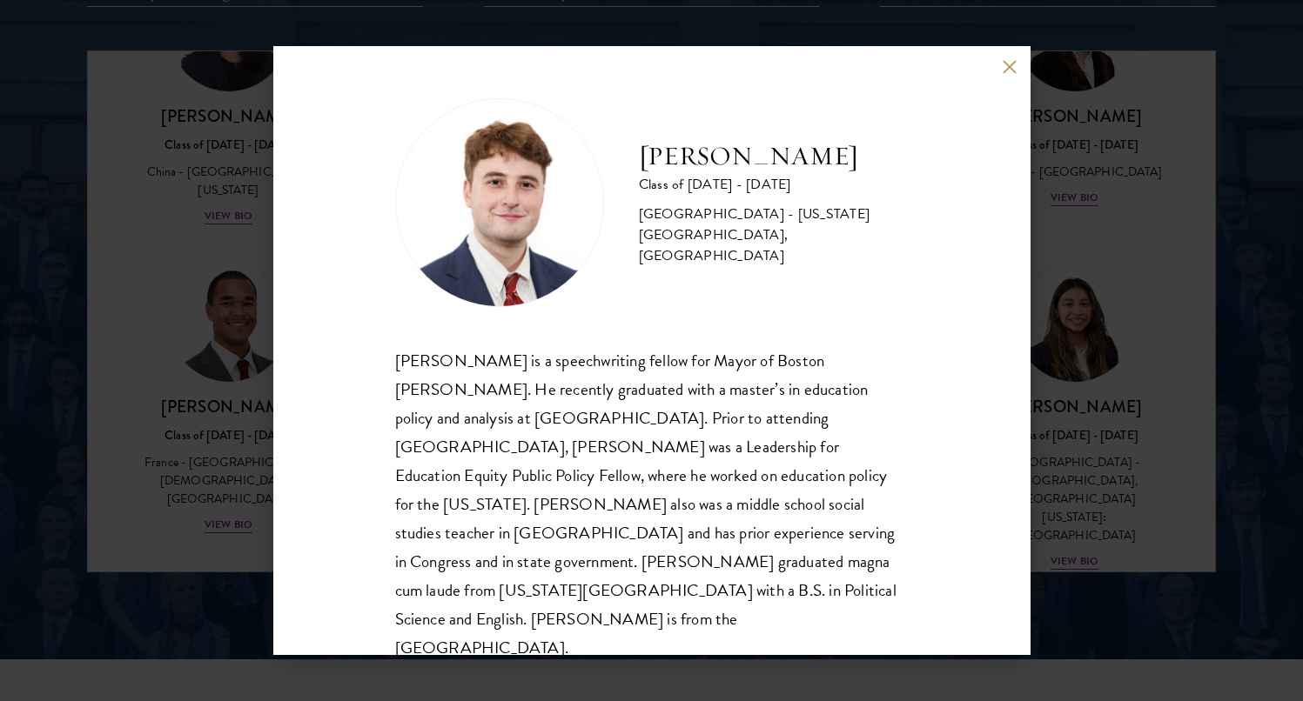
click at [1011, 80] on div "[PERSON_NAME] Class of [DATE] - [DATE] [GEOGRAPHIC_DATA] - [US_STATE][GEOGRAPHI…" at bounding box center [651, 350] width 757 height 609
click at [1012, 61] on button at bounding box center [1010, 66] width 15 height 15
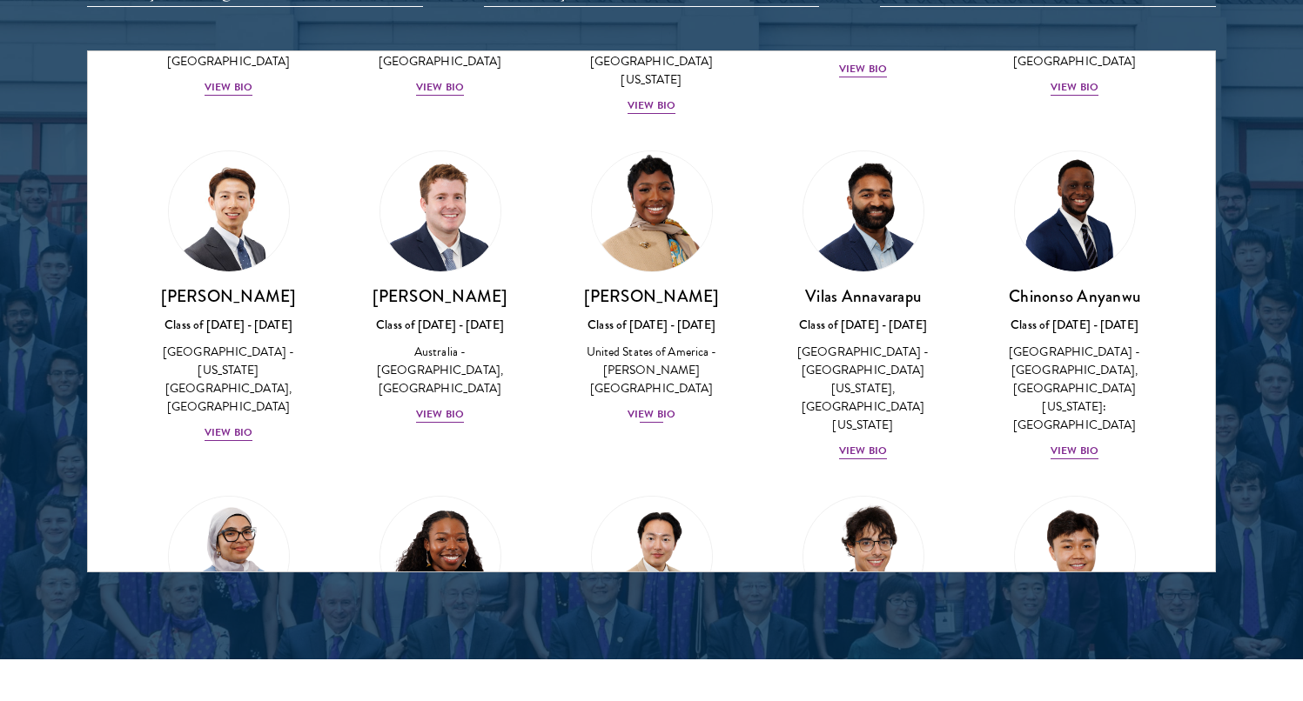
scroll to position [588, 0]
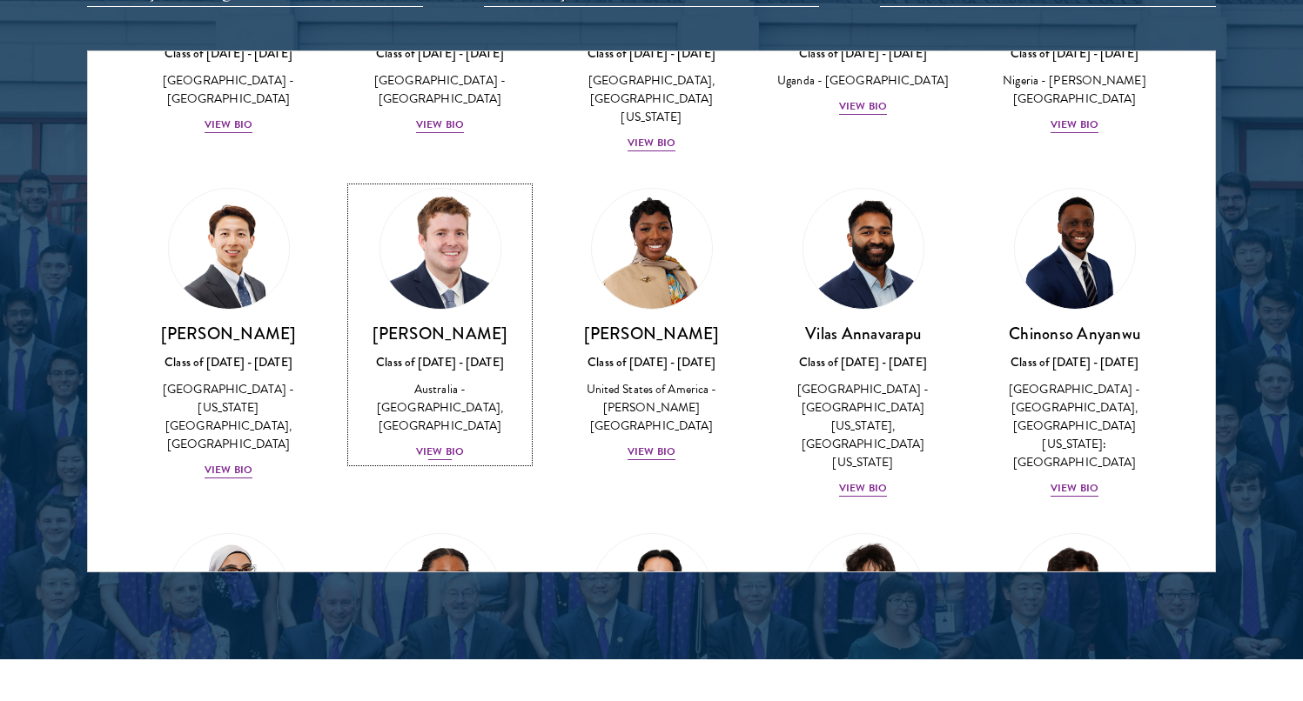
click at [391, 276] on img at bounding box center [440, 249] width 132 height 132
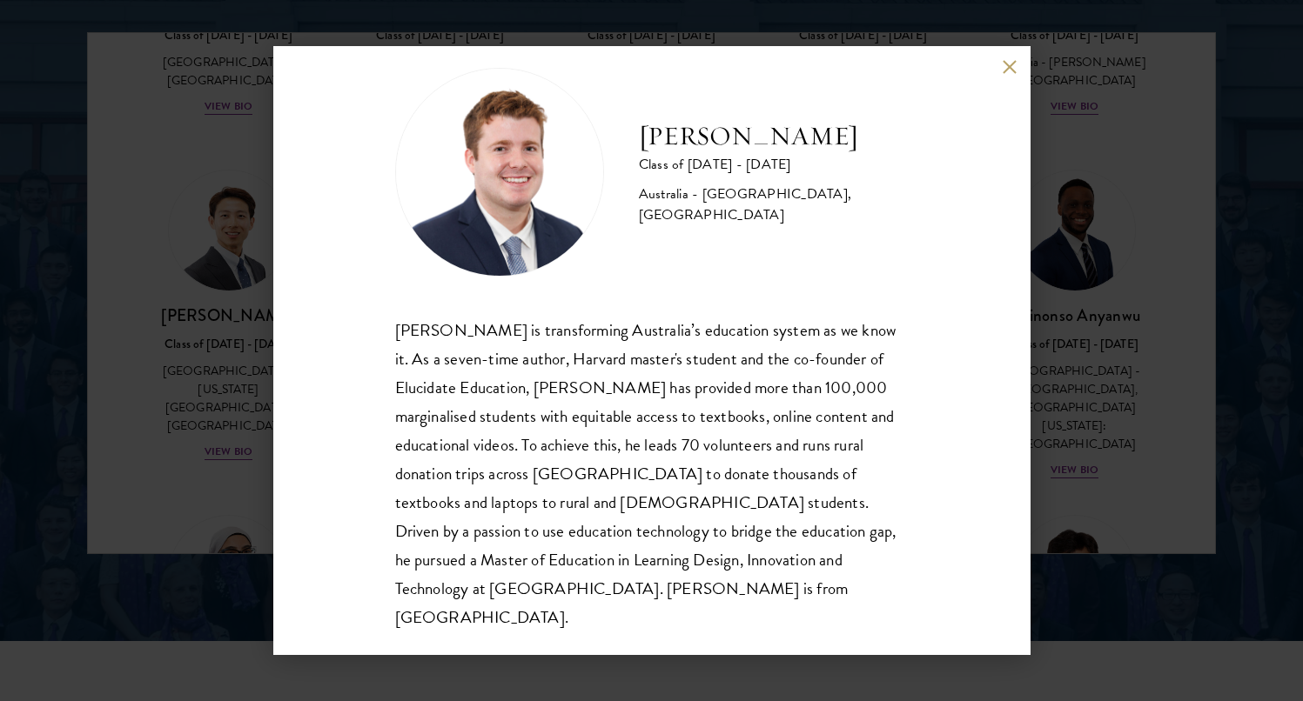
scroll to position [2282, 0]
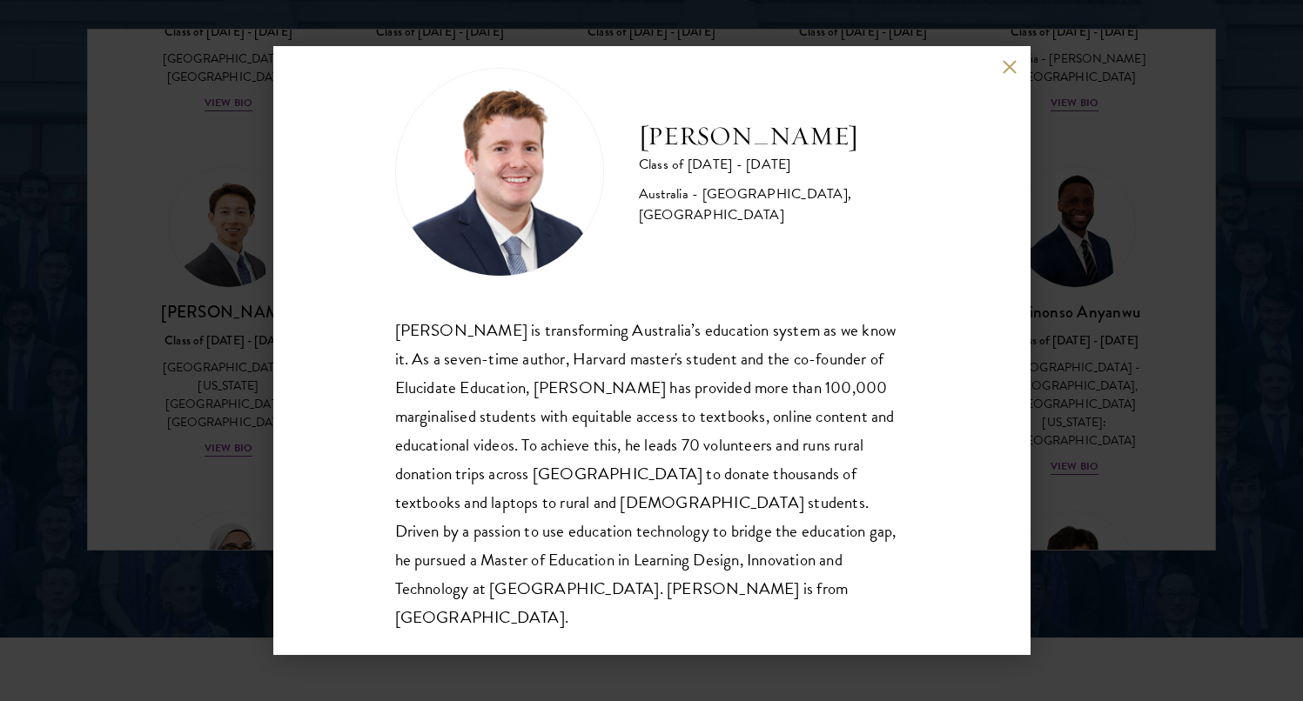
click at [1010, 68] on button at bounding box center [1010, 66] width 15 height 15
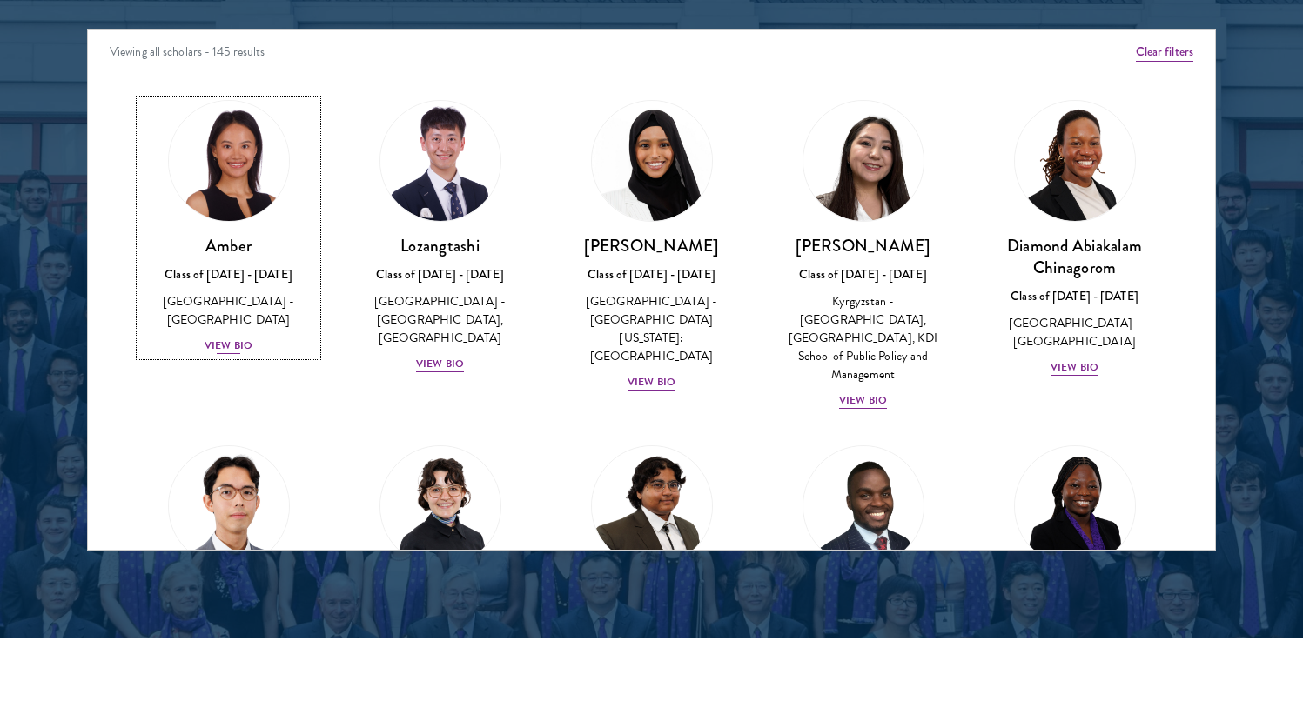
click at [231, 156] on img at bounding box center [229, 161] width 132 height 132
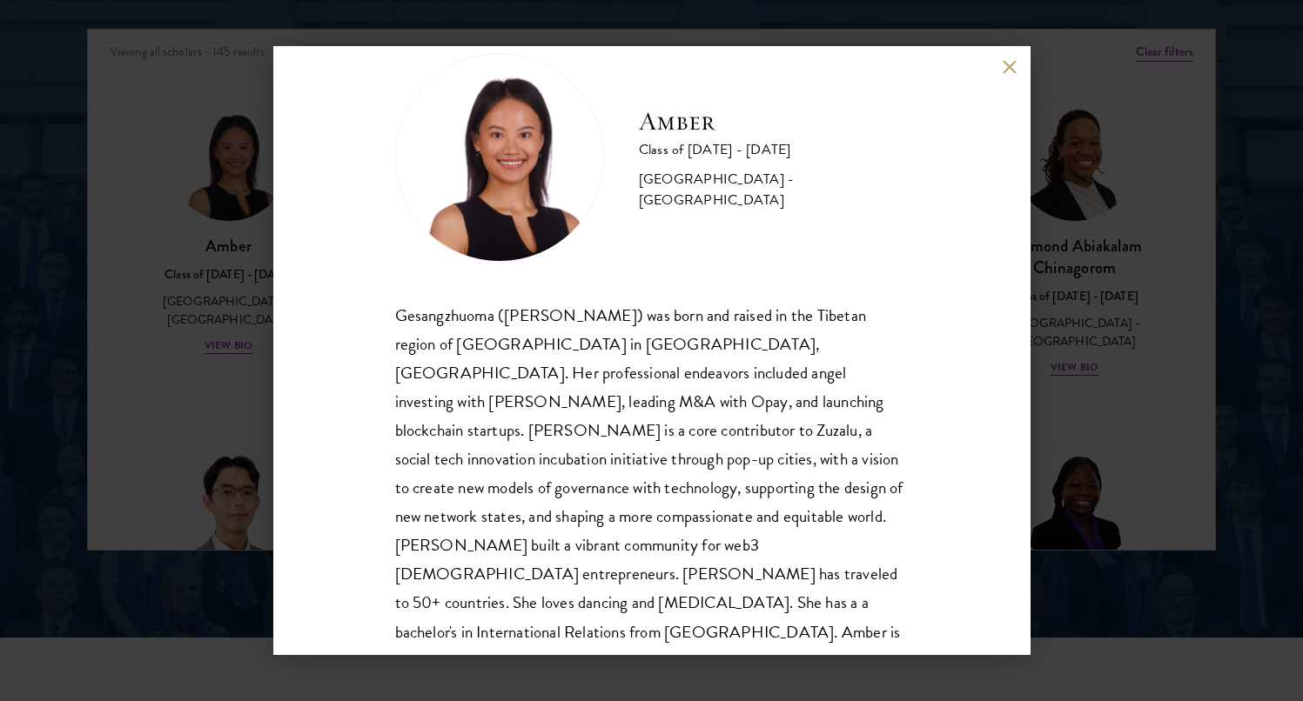
scroll to position [59, 0]
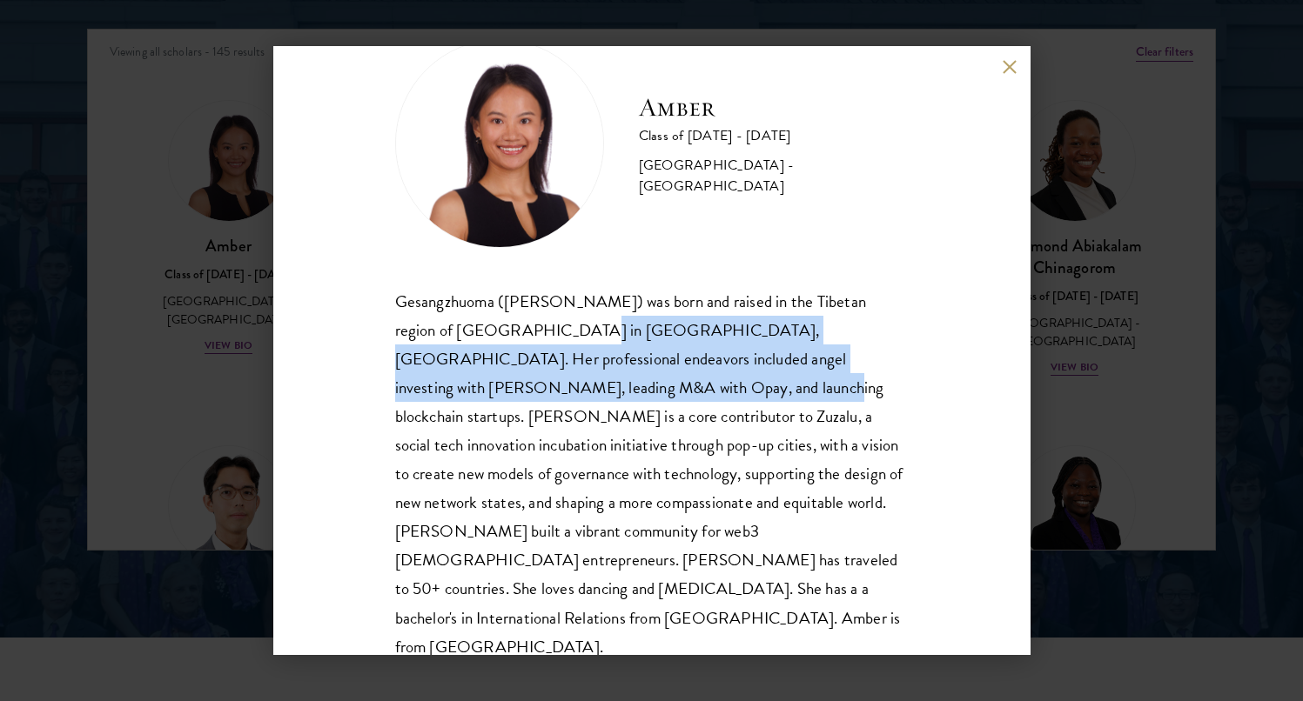
drag, startPoint x: 562, startPoint y: 325, endPoint x: 577, endPoint y: 390, distance: 66.1
click at [577, 390] on div "Gesangzhuoma ([PERSON_NAME]) was born and raised in the Tibetan region of [GEOG…" at bounding box center [651, 474] width 513 height 374
click at [577, 391] on div "Gesangzhuoma ([PERSON_NAME]) was born and raised in the Tibetan region of [GEOG…" at bounding box center [651, 474] width 513 height 374
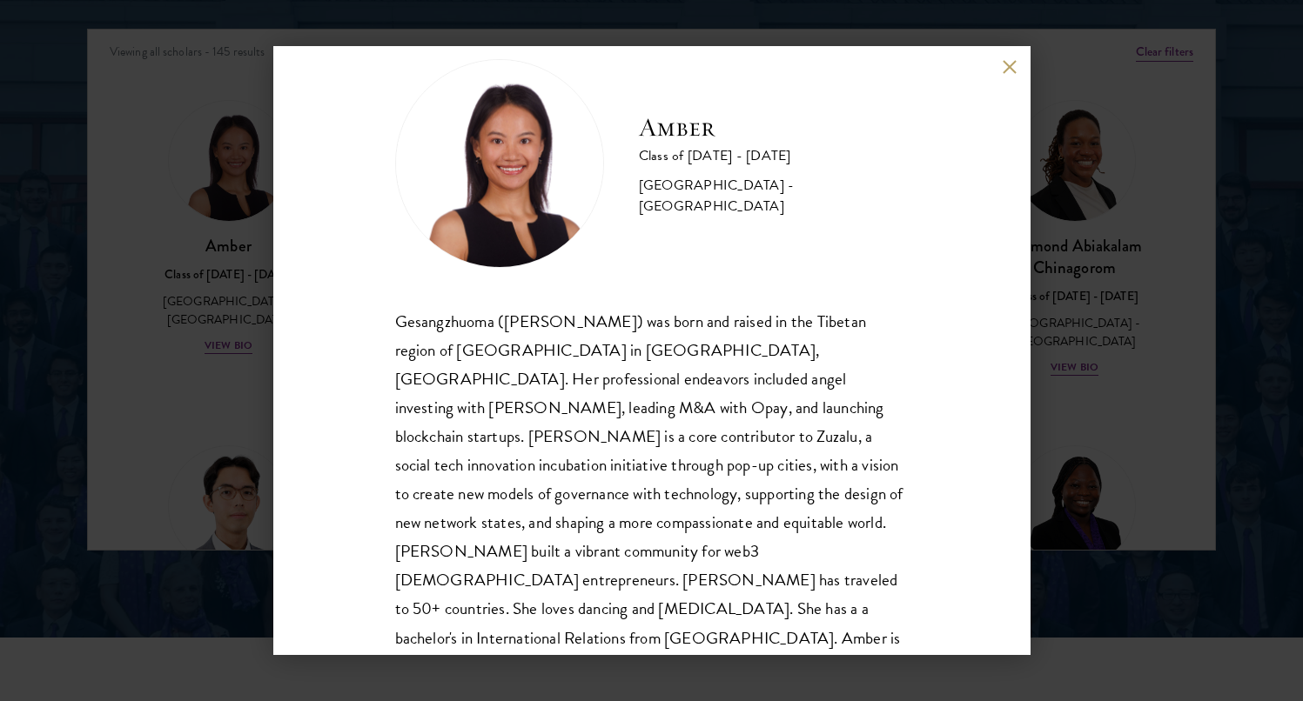
scroll to position [0, 0]
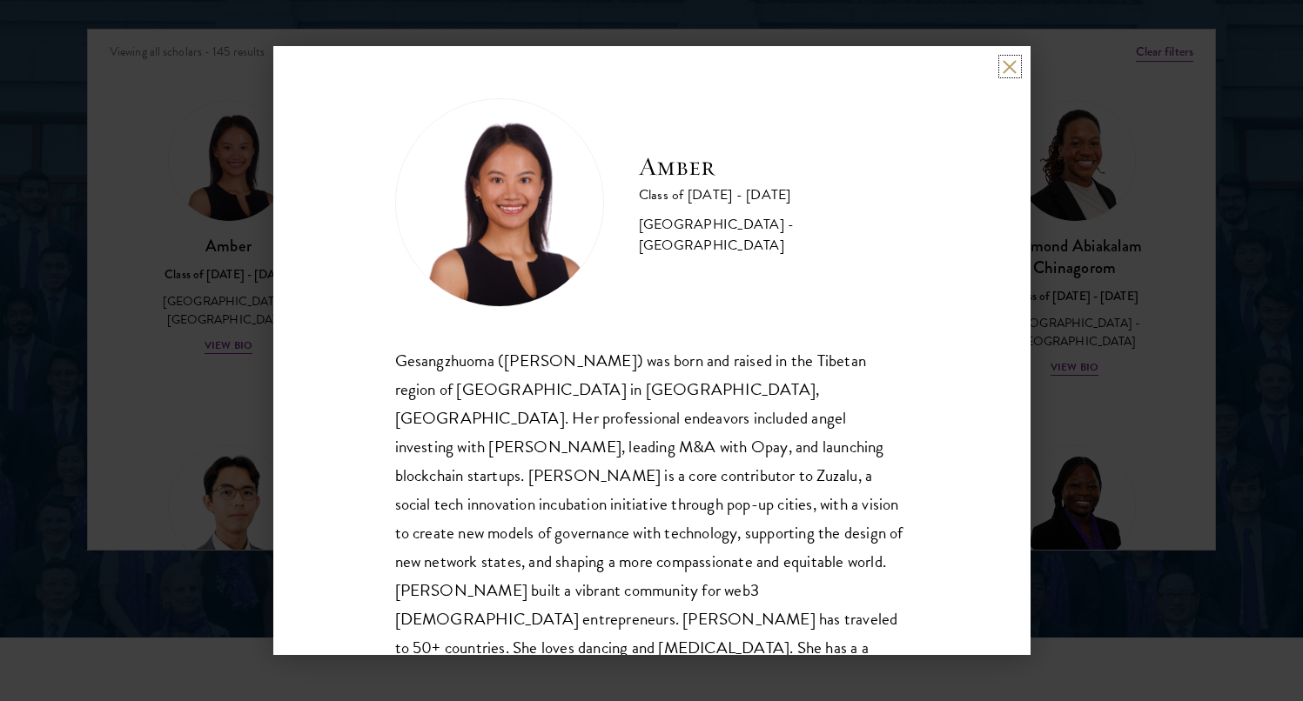
click at [1012, 65] on button at bounding box center [1010, 66] width 15 height 15
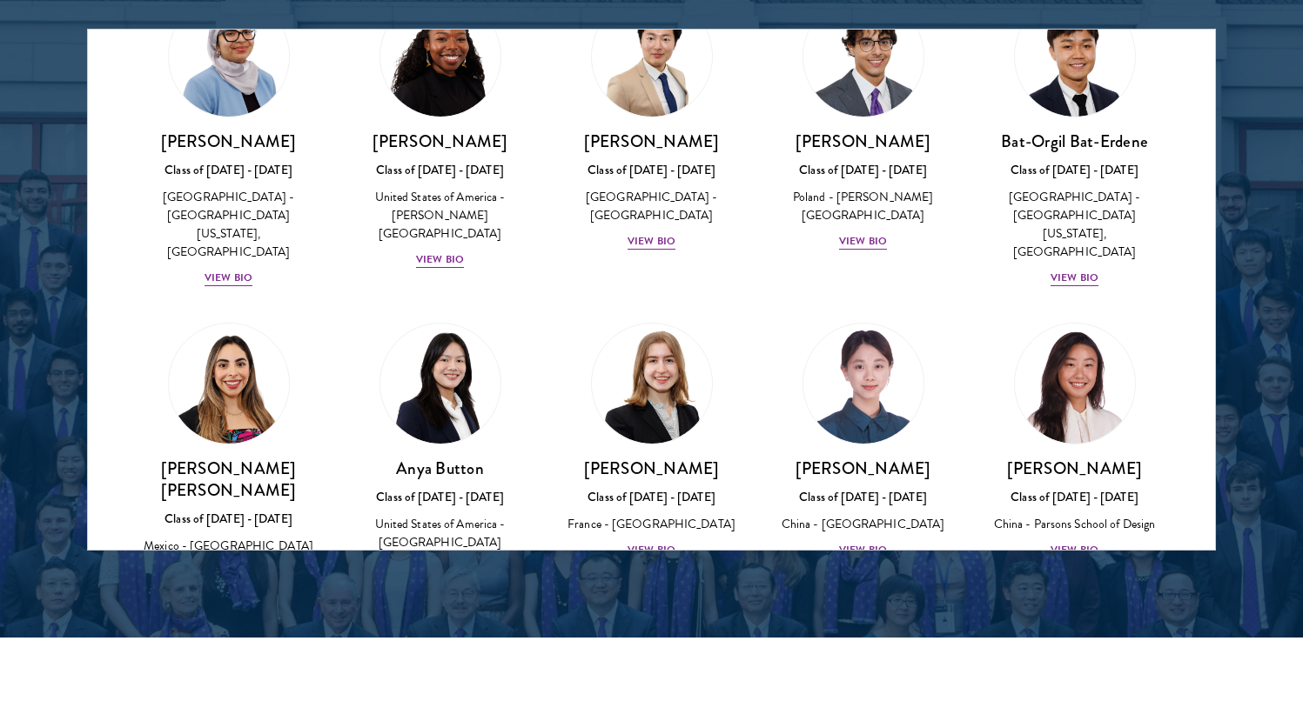
scroll to position [1325, 0]
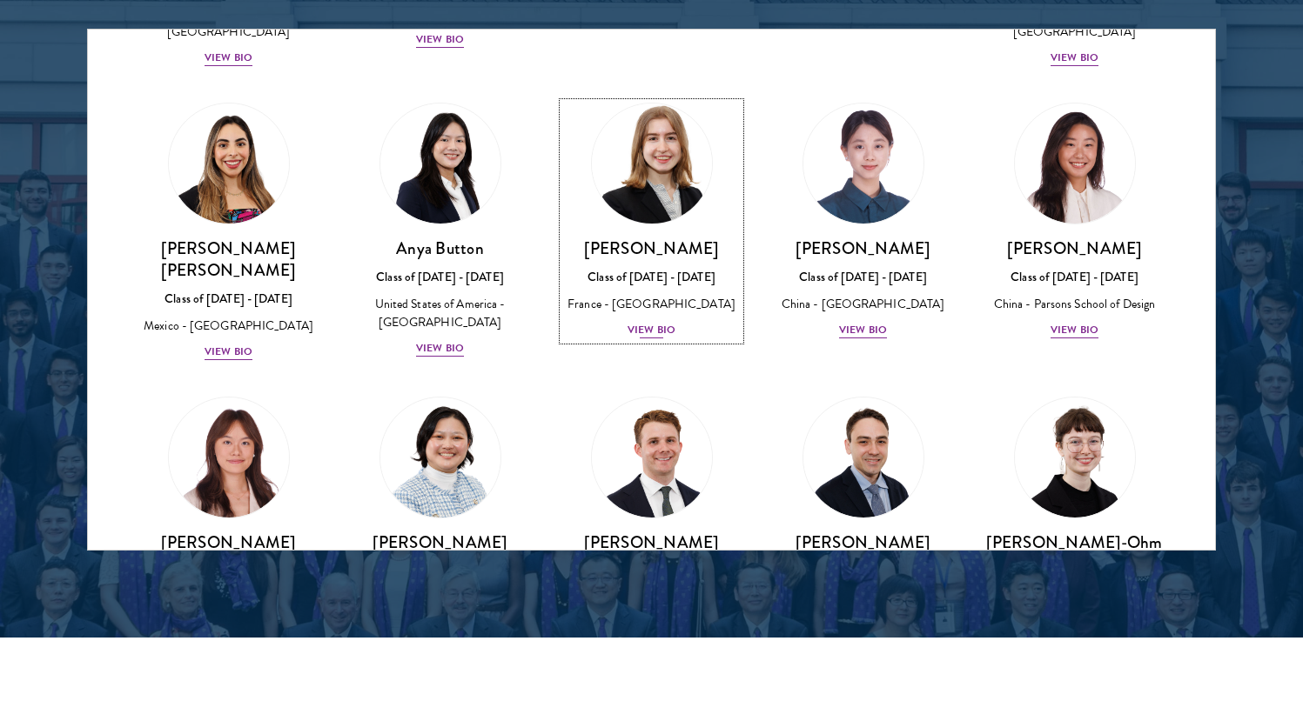
click at [669, 104] on img at bounding box center [652, 163] width 132 height 132
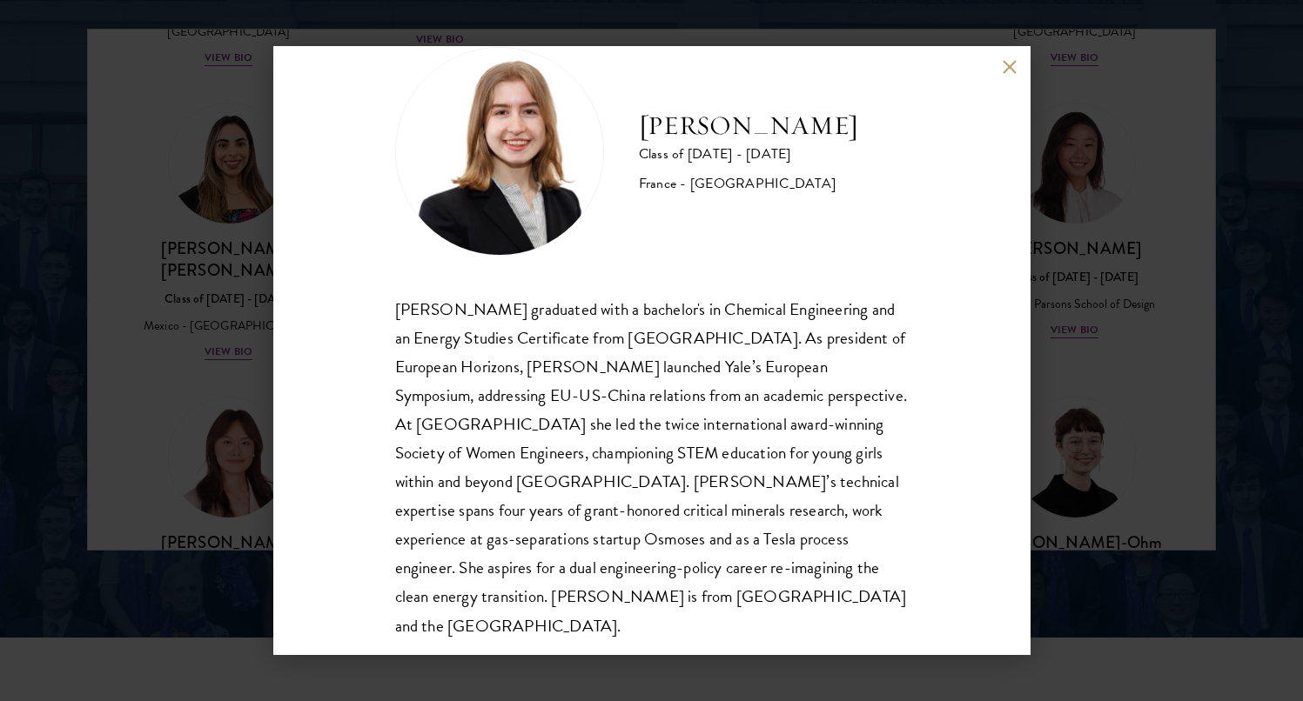
scroll to position [59, 0]
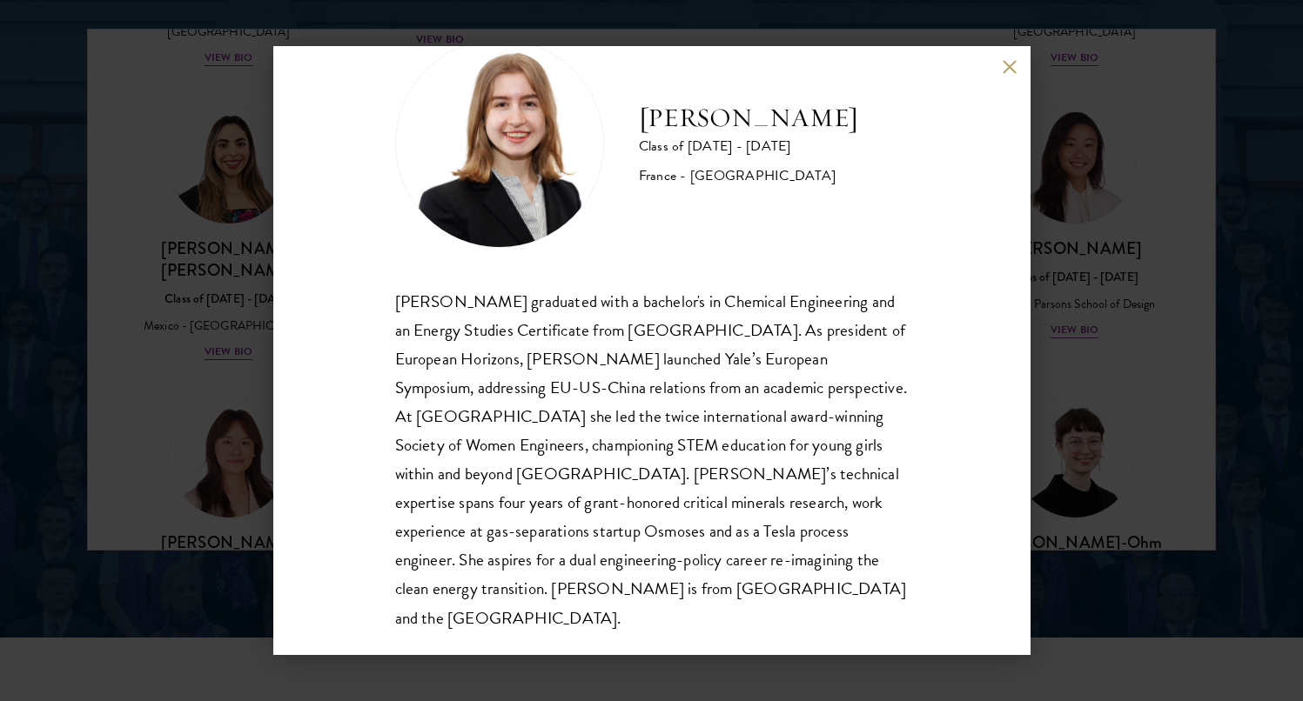
click at [1011, 74] on div "[PERSON_NAME] Class of [DATE] - [DATE] [GEOGRAPHIC_DATA] - [GEOGRAPHIC_DATA] [P…" at bounding box center [651, 350] width 757 height 609
click at [1011, 63] on button at bounding box center [1010, 66] width 15 height 15
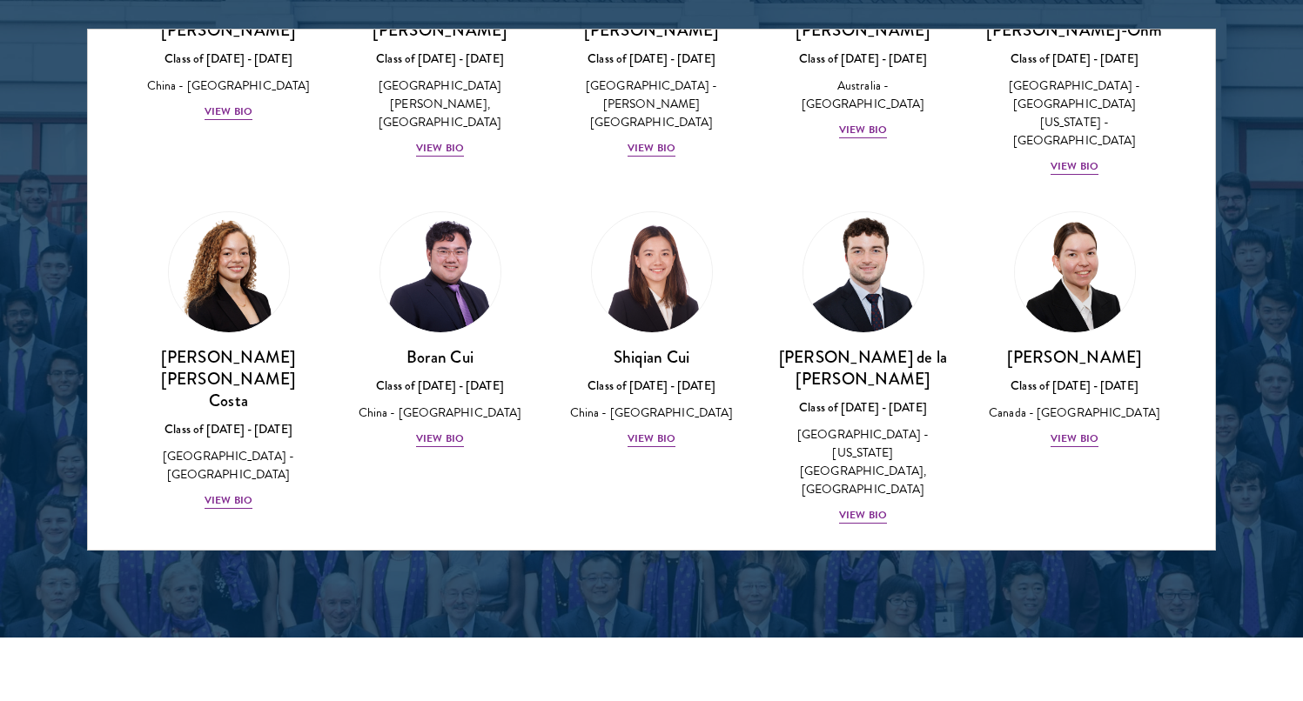
scroll to position [1854, 0]
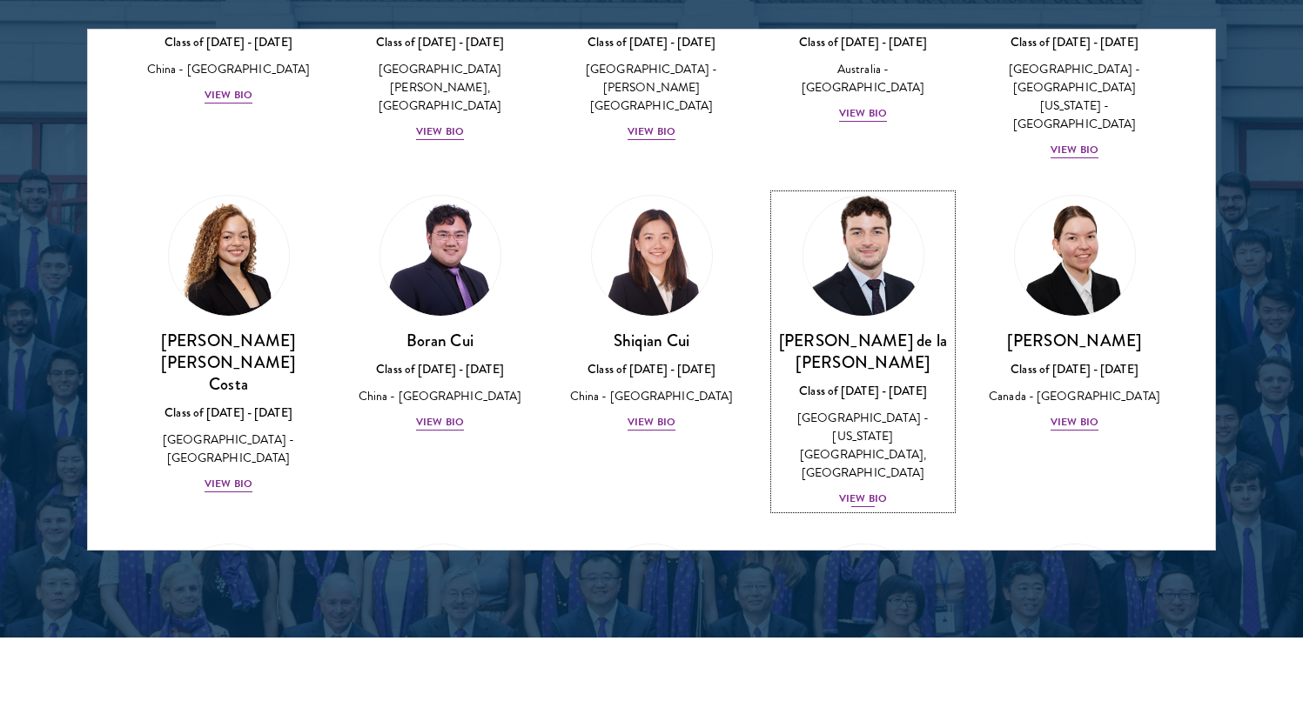
click at [909, 190] on img at bounding box center [863, 256] width 132 height 132
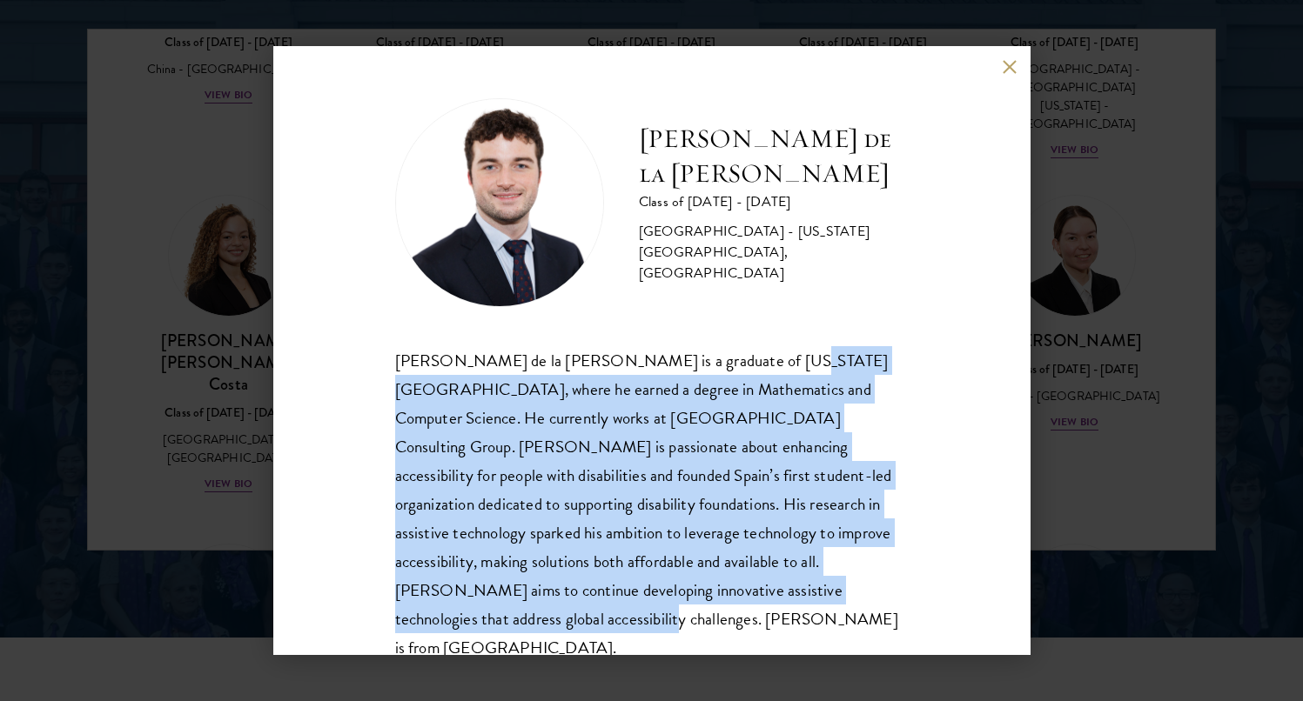
drag, startPoint x: 752, startPoint y: 354, endPoint x: 764, endPoint y: 607, distance: 253.5
click at [764, 607] on div "[PERSON_NAME] de la [PERSON_NAME] Class of [DATE] - [DATE] [GEOGRAPHIC_DATA] - …" at bounding box center [651, 350] width 757 height 609
click at [765, 603] on div "[PERSON_NAME] de la [PERSON_NAME] is a graduate of [US_STATE][GEOGRAPHIC_DATA],…" at bounding box center [651, 504] width 513 height 317
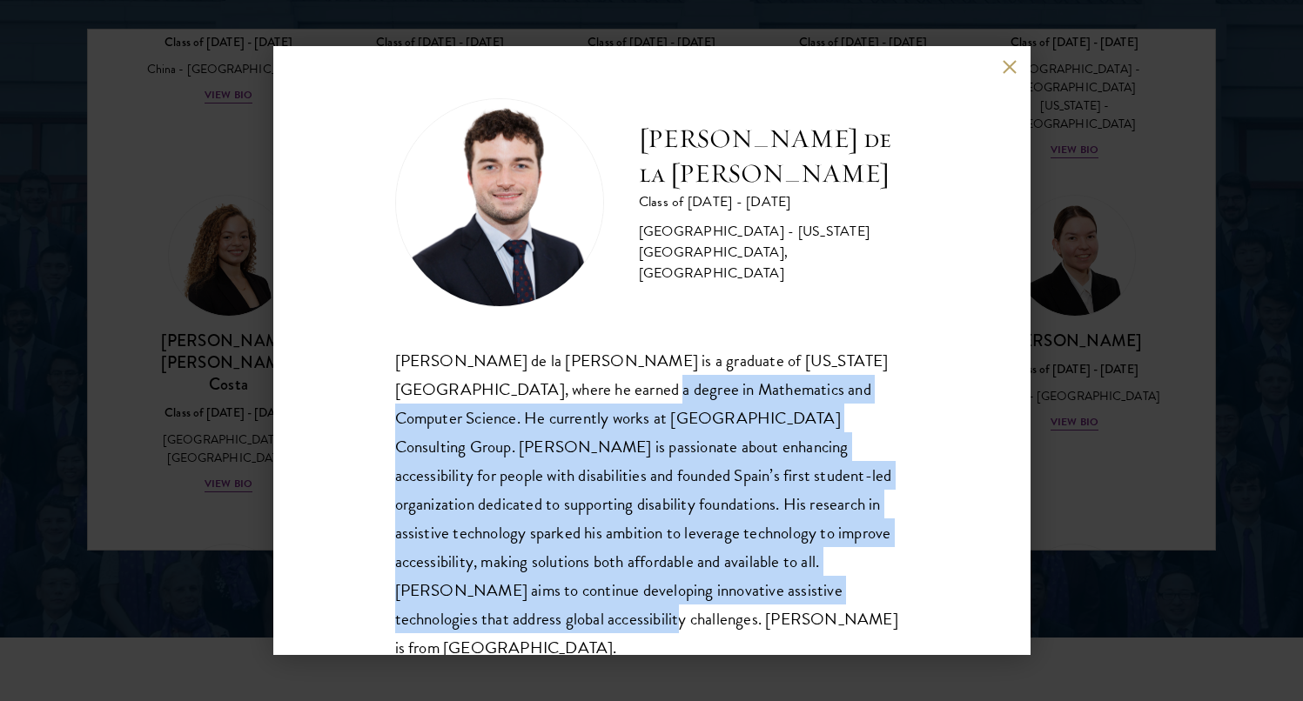
drag, startPoint x: 760, startPoint y: 596, endPoint x: 546, endPoint y: 386, distance: 300.3
click at [546, 386] on div "[PERSON_NAME] de la [PERSON_NAME] is a graduate of [US_STATE][GEOGRAPHIC_DATA],…" at bounding box center [651, 504] width 513 height 317
click at [1011, 70] on button at bounding box center [1010, 66] width 15 height 15
